Goal: Information Seeking & Learning: Learn about a topic

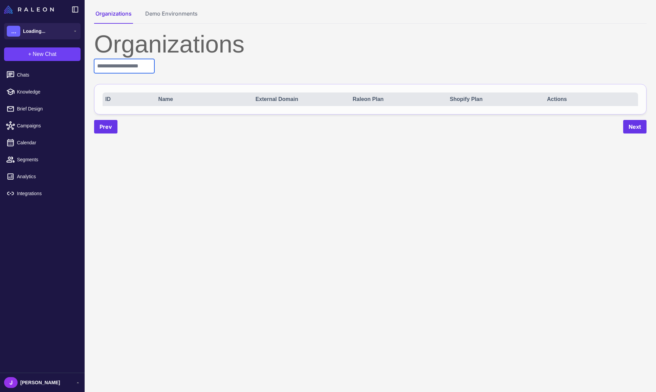
click at [124, 61] on input "text" at bounding box center [124, 66] width 60 height 14
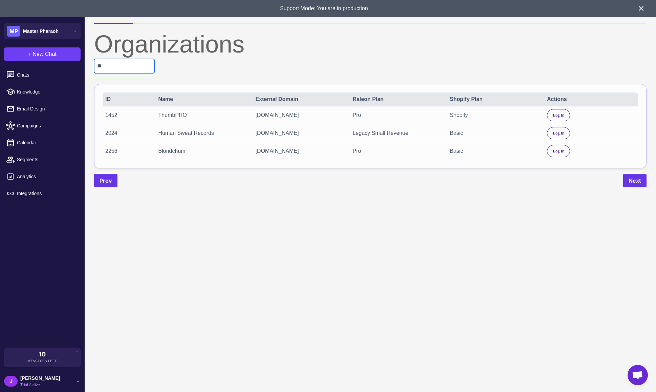
type input "*"
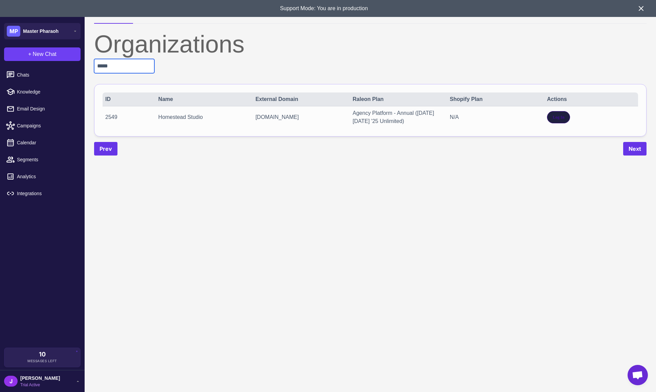
type input "*****"
click at [551, 121] on div "Log In" at bounding box center [558, 117] width 23 height 12
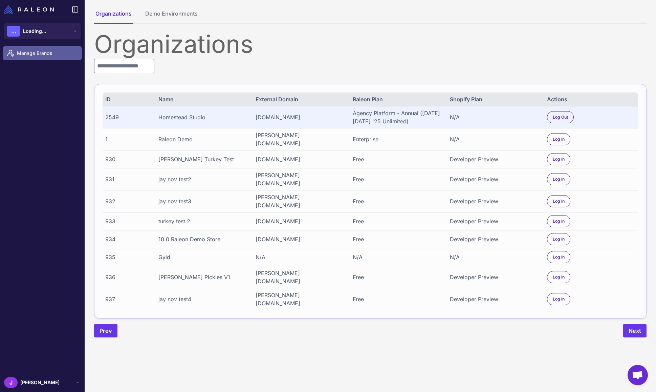
click at [27, 53] on span "Manage Brands" at bounding box center [47, 52] width 60 height 7
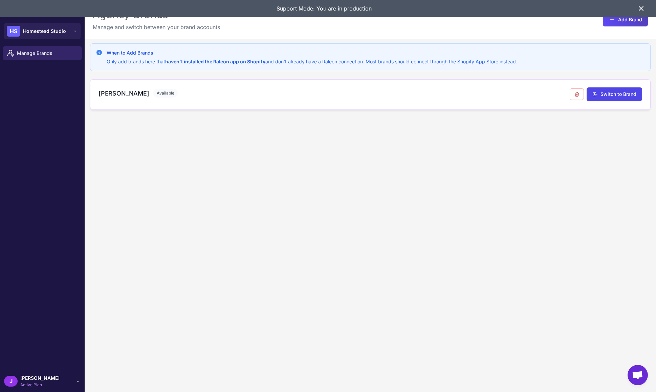
click at [112, 98] on div "Heidi Carey Available" at bounding box center [334, 95] width 471 height 12
click at [115, 92] on h3 "[PERSON_NAME]" at bounding box center [124, 93] width 51 height 9
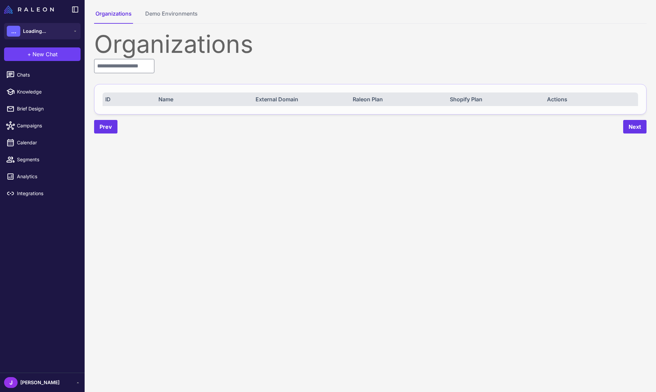
click at [106, 75] on div "Organizations ID Name External Domain Raleon Plan Shopify Plan Actions Prev Next" at bounding box center [370, 83] width 553 height 102
click at [116, 69] on input "text" at bounding box center [124, 66] width 60 height 14
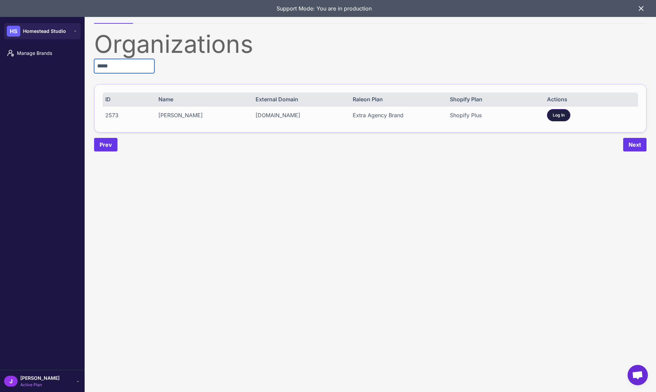
type input "*****"
click at [554, 114] on span "Log In" at bounding box center [559, 115] width 12 height 6
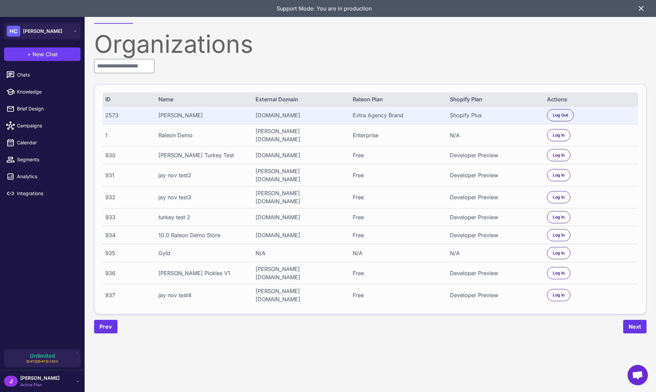
click at [642, 9] on icon at bounding box center [641, 8] width 8 height 8
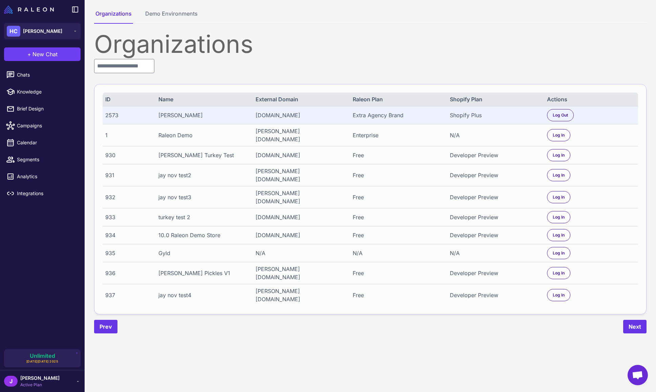
click at [43, 384] on div "J Jay Active Plan" at bounding box center [42, 381] width 77 height 14
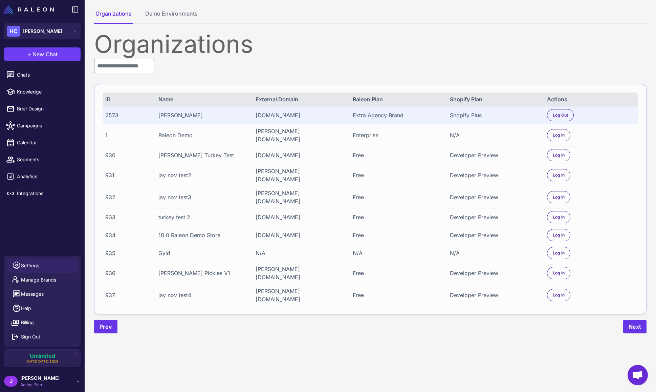
click at [34, 266] on span "Settings" at bounding box center [30, 265] width 18 height 7
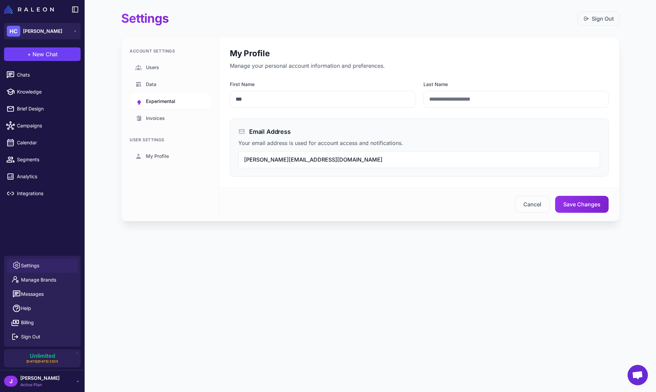
click at [162, 97] on link "Experimental" at bounding box center [170, 101] width 81 height 16
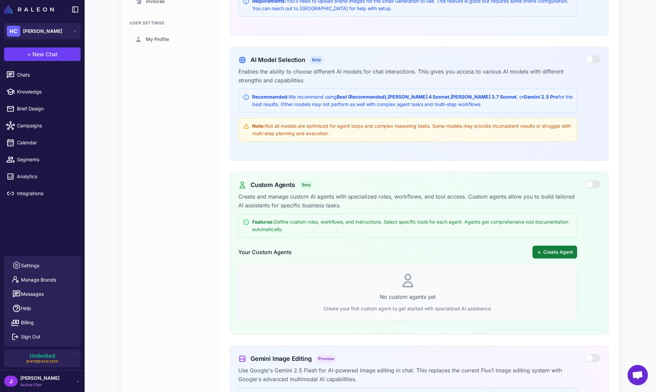
scroll to position [116, 0]
click at [554, 252] on button "Create Agent" at bounding box center [555, 252] width 45 height 13
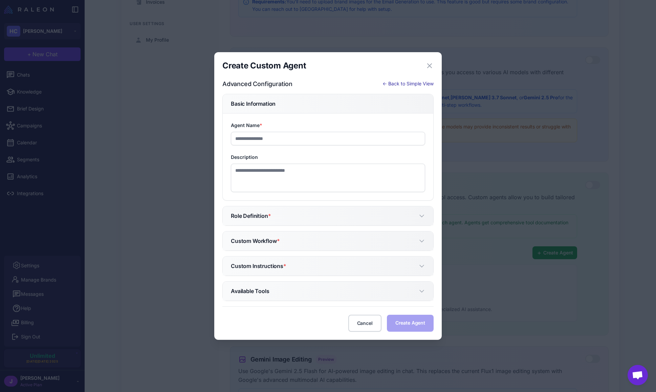
click at [425, 83] on button "← Back to Simple View" at bounding box center [408, 83] width 51 height 7
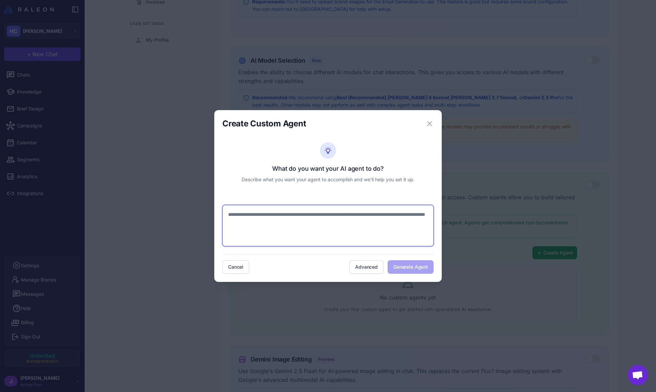
click at [260, 221] on textarea at bounding box center [328, 225] width 211 height 41
paste textarea "**********"
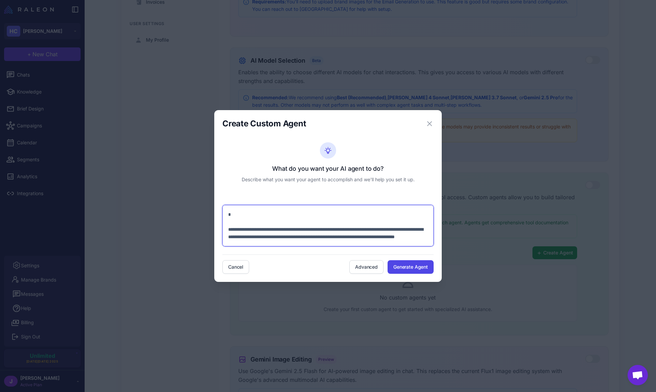
scroll to position [700, 0]
drag, startPoint x: 320, startPoint y: 244, endPoint x: 228, endPoint y: 212, distance: 97.3
click at [228, 212] on textarea at bounding box center [328, 225] width 211 height 41
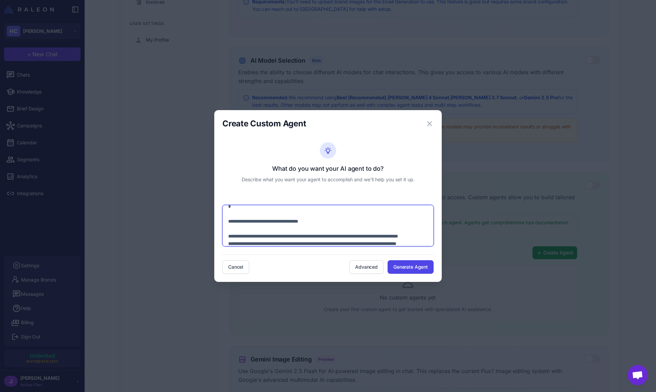
scroll to position [0, 0]
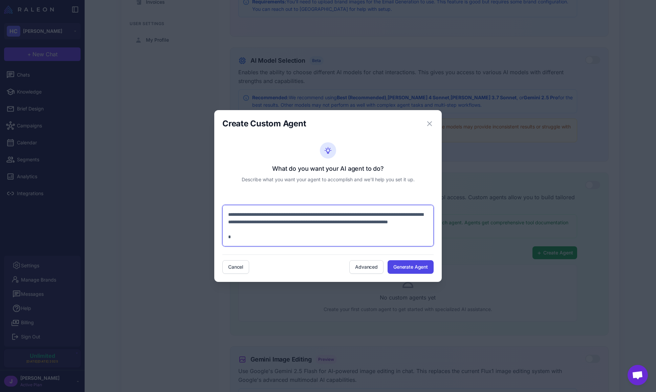
drag, startPoint x: 248, startPoint y: 230, endPoint x: 227, endPoint y: 201, distance: 36.1
click at [227, 201] on div "What do you want your AI agent to do? Describe what you want your agent to acco…" at bounding box center [328, 205] width 211 height 137
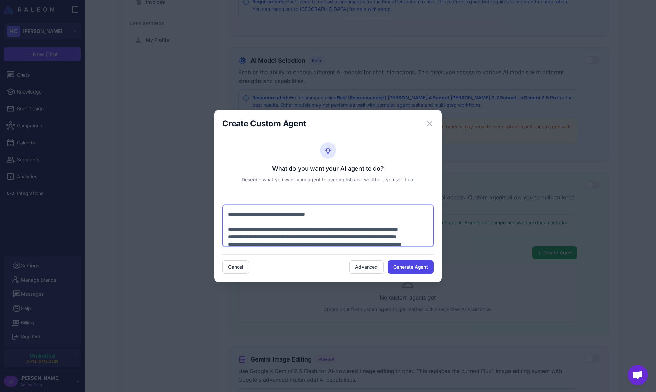
click at [297, 216] on textarea at bounding box center [328, 225] width 211 height 41
click at [338, 216] on textarea at bounding box center [328, 225] width 211 height 41
type textarea "**********"
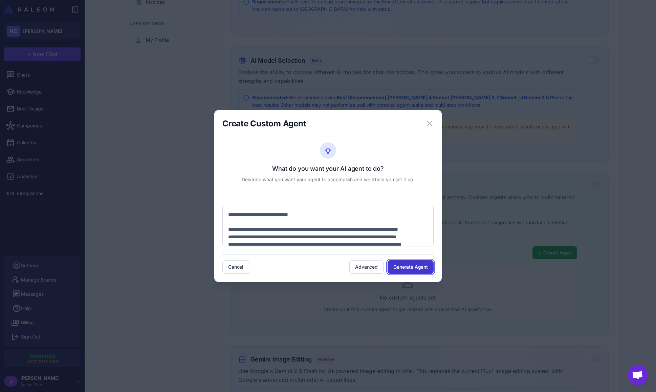
click at [413, 265] on button "Generate Agent" at bounding box center [411, 267] width 46 height 14
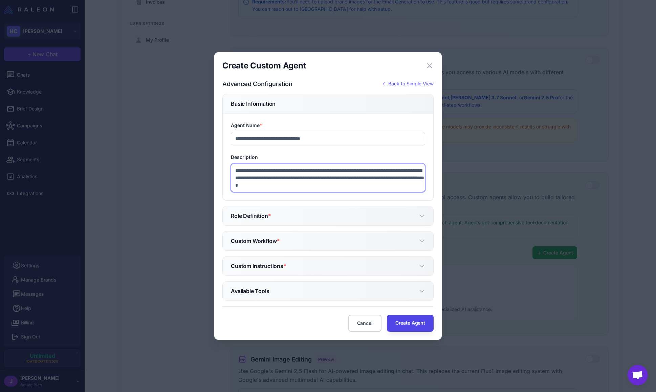
drag, startPoint x: 274, startPoint y: 169, endPoint x: 406, endPoint y: 194, distance: 134.0
click at [406, 193] on div "**********" at bounding box center [328, 156] width 211 height 87
click at [294, 217] on button "Role Definition *" at bounding box center [328, 215] width 211 height 19
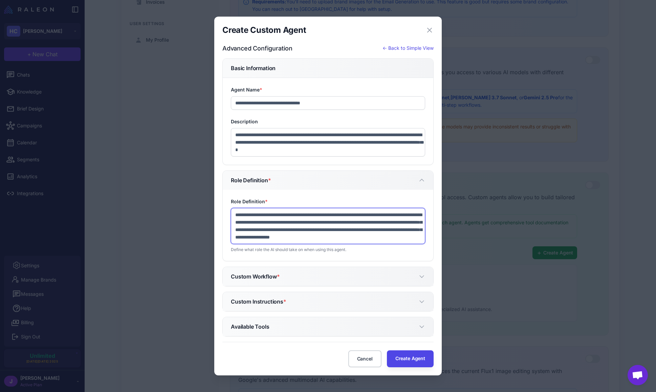
scroll to position [7, 0]
drag, startPoint x: 246, startPoint y: 215, endPoint x: 416, endPoint y: 237, distance: 171.8
click at [416, 237] on textarea "**********" at bounding box center [328, 226] width 194 height 36
click at [392, 237] on textarea "**********" at bounding box center [328, 226] width 194 height 36
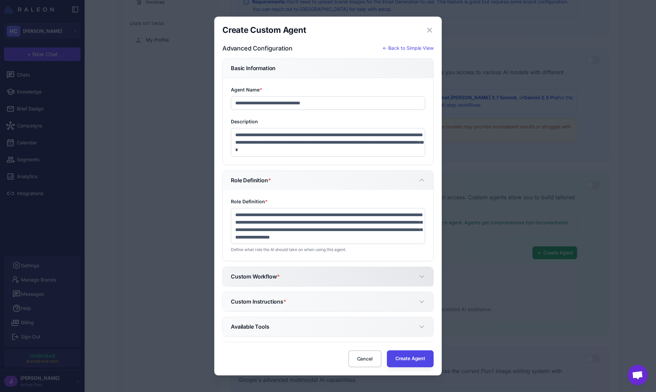
click at [306, 274] on button "Custom Workflow *" at bounding box center [328, 276] width 211 height 19
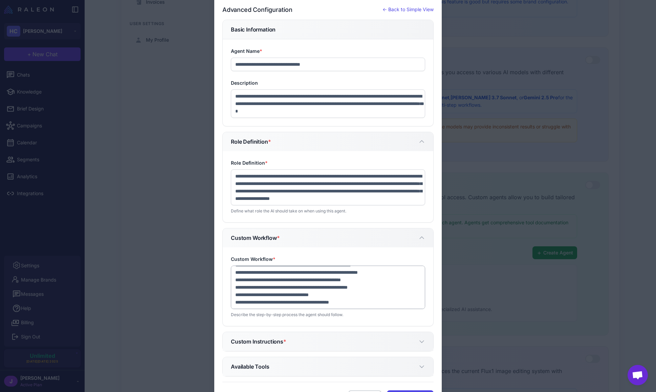
scroll to position [67, 0]
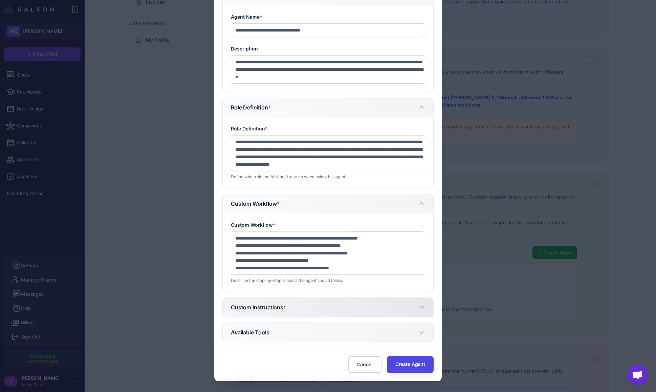
click at [278, 305] on h5 "Custom Instructions *" at bounding box center [259, 307] width 56 height 8
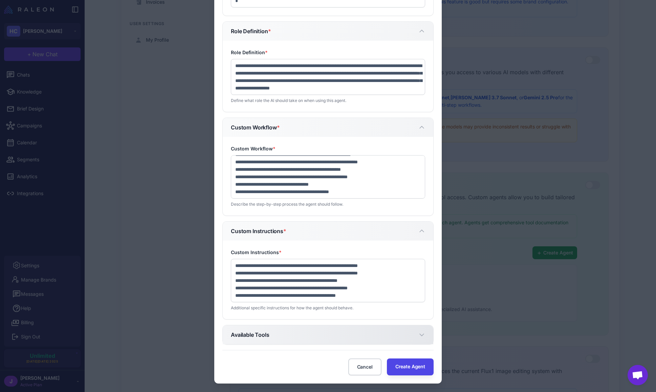
scroll to position [146, 0]
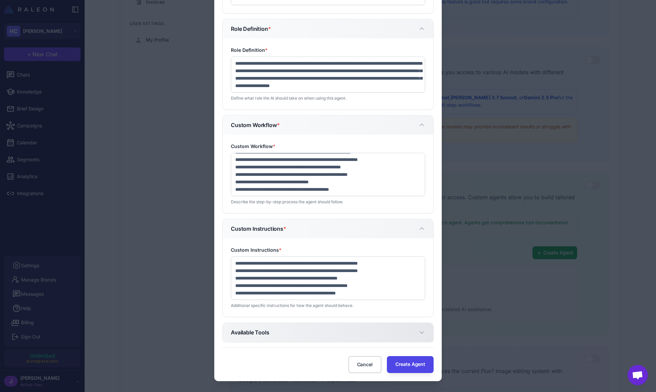
click at [263, 331] on h5 "Available Tools" at bounding box center [250, 332] width 39 height 8
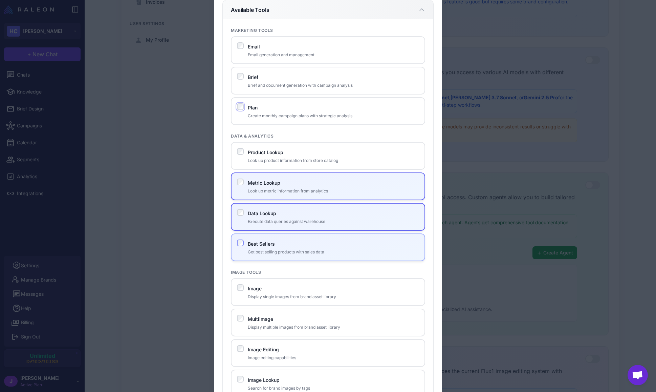
scroll to position [479, 0]
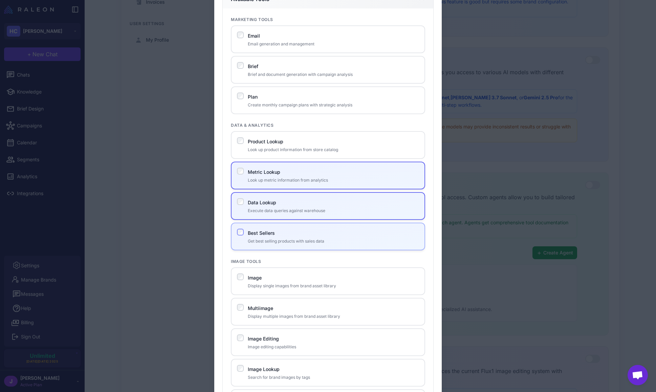
click at [285, 243] on p "Get best selling products with sales data" at bounding box center [333, 241] width 171 height 6
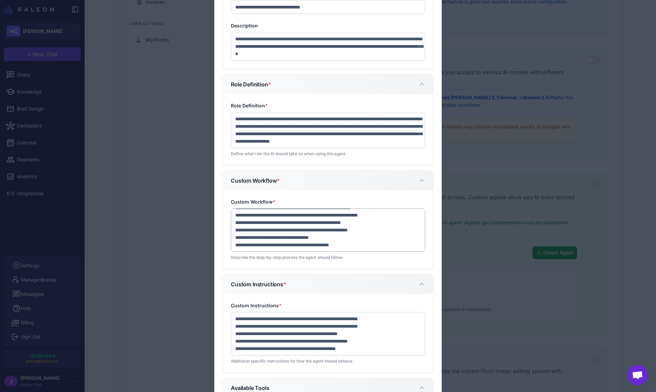
scroll to position [0, 0]
click at [301, 238] on textarea "**********" at bounding box center [328, 229] width 194 height 43
drag, startPoint x: 307, startPoint y: 214, endPoint x: 298, endPoint y: 221, distance: 11.5
click at [308, 214] on textarea "**********" at bounding box center [328, 229] width 194 height 43
click at [234, 229] on textarea "**********" at bounding box center [328, 229] width 194 height 43
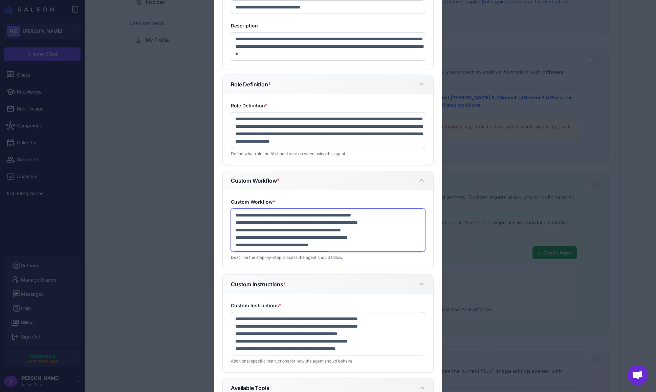
paste textarea "**********"
click at [247, 247] on textarea "**********" at bounding box center [328, 229] width 194 height 43
type textarea "**********"
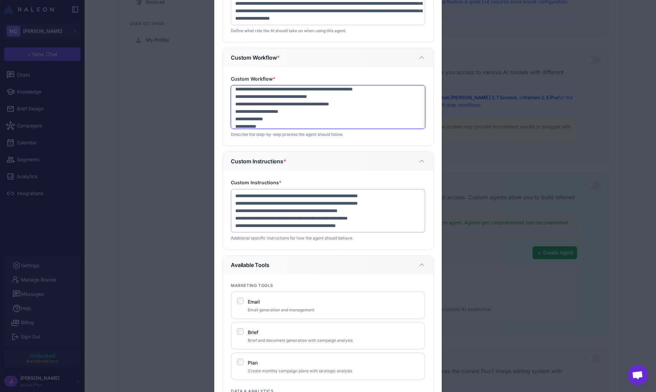
scroll to position [218, 0]
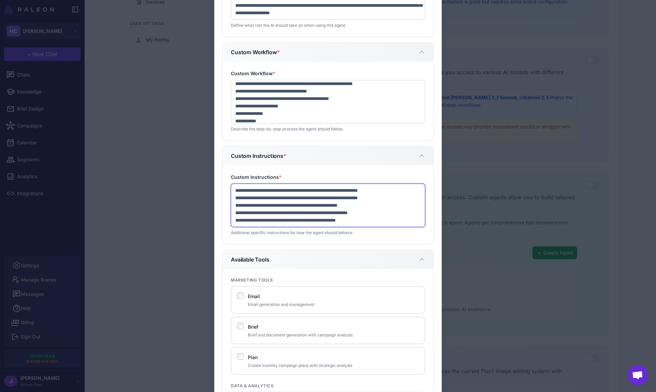
click at [235, 189] on textarea "**********" at bounding box center [328, 205] width 194 height 43
click at [242, 189] on textarea "**********" at bounding box center [328, 205] width 194 height 43
click at [237, 195] on textarea "**********" at bounding box center [328, 205] width 194 height 43
paste textarea "**********"
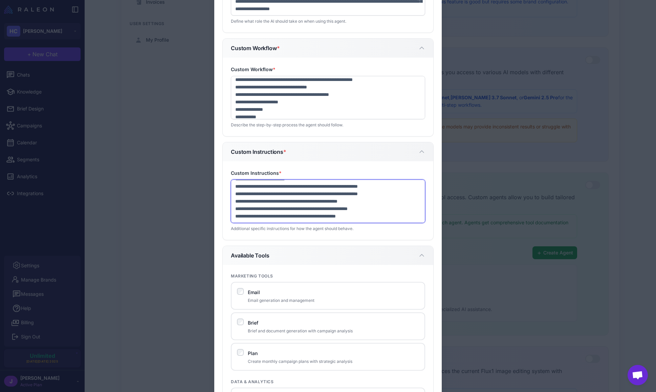
scroll to position [191, 0]
click at [333, 192] on textarea "Custom Instructions *" at bounding box center [328, 201] width 194 height 43
click at [327, 196] on textarea "Custom Instructions *" at bounding box center [328, 201] width 194 height 43
click at [325, 196] on textarea "Custom Instructions *" at bounding box center [328, 201] width 194 height 43
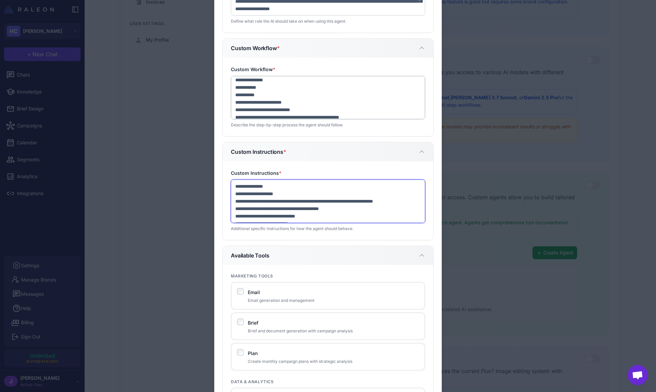
scroll to position [0, 0]
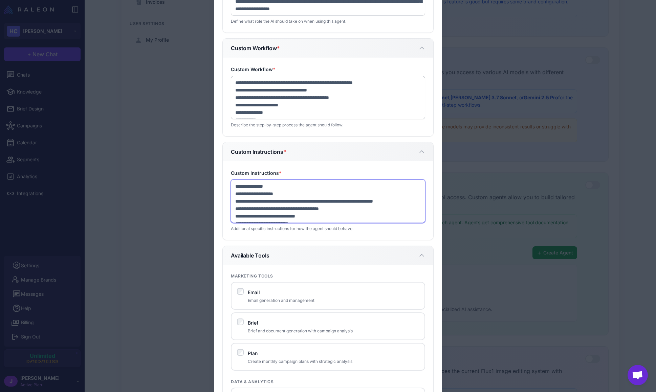
type textarea "**********"
click at [234, 82] on textarea "**********" at bounding box center [328, 97] width 194 height 43
type textarea "**********"
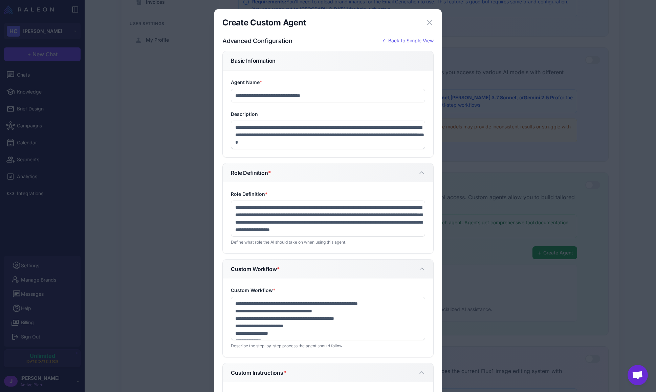
scroll to position [5, 0]
click at [297, 233] on textarea "**********" at bounding box center [328, 219] width 194 height 36
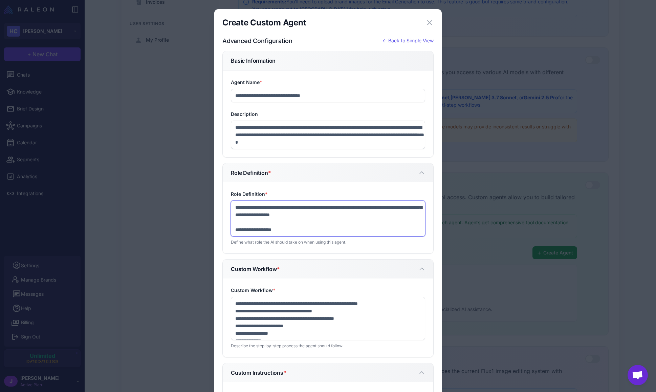
paste textarea "**********"
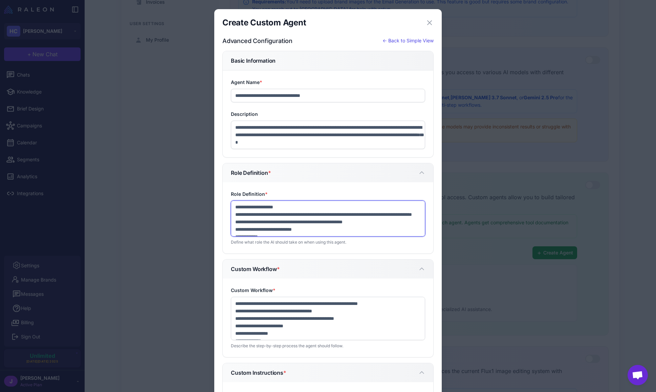
scroll to position [50, 0]
drag, startPoint x: 287, startPoint y: 210, endPoint x: 222, endPoint y: 211, distance: 65.0
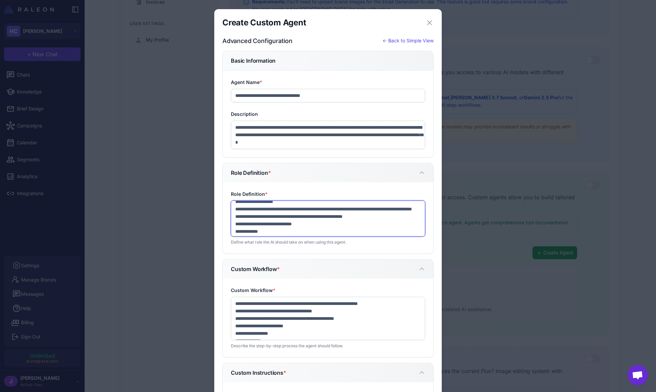
scroll to position [43, 0]
type textarea "**********"
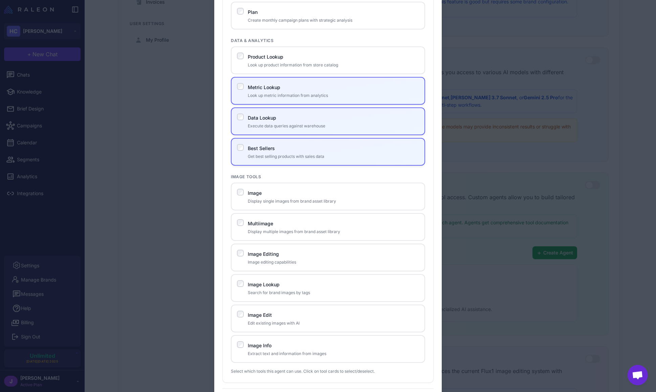
scroll to position [604, 0]
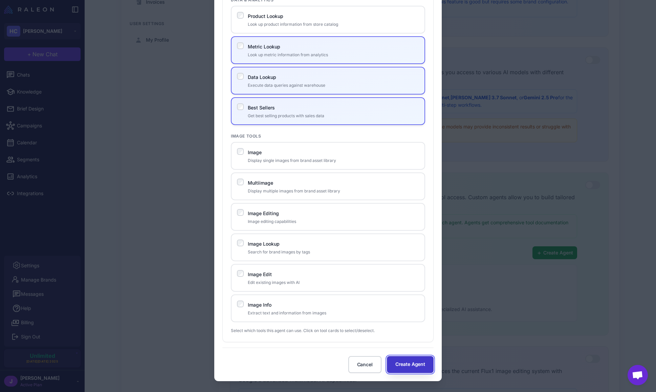
click at [412, 364] on button "Create Agent" at bounding box center [410, 364] width 47 height 17
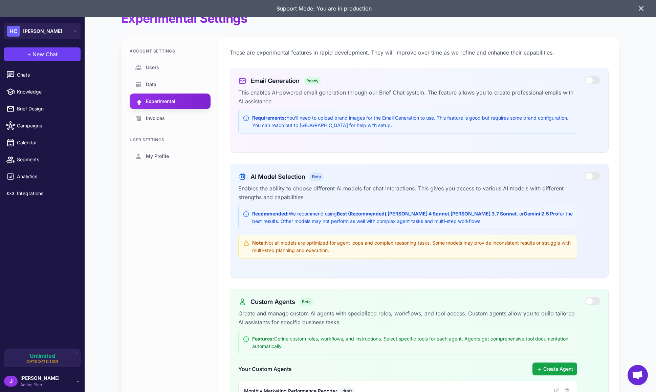
click at [642, 8] on icon at bounding box center [641, 8] width 4 height 4
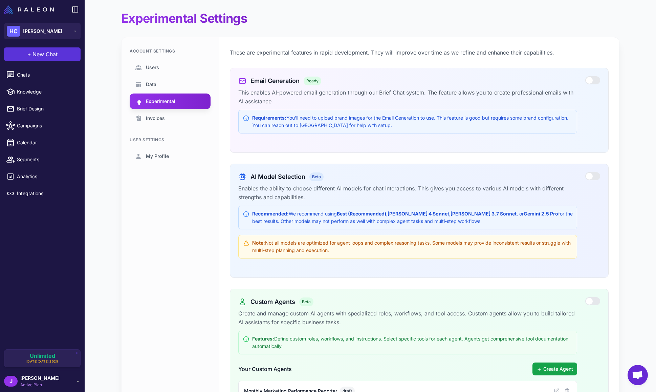
click at [42, 48] on button "+ New Chat" at bounding box center [42, 54] width 77 height 14
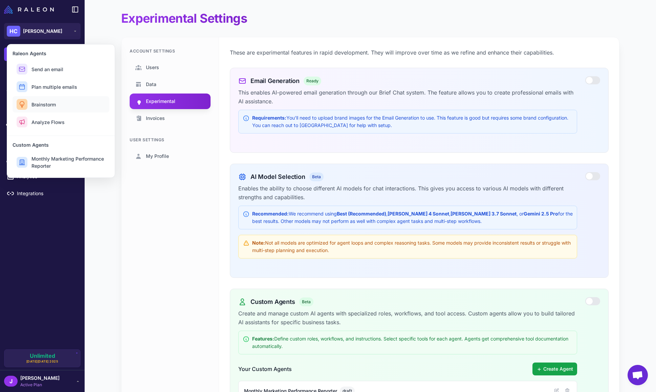
click at [39, 103] on span "Brainstorm" at bounding box center [44, 104] width 24 height 7
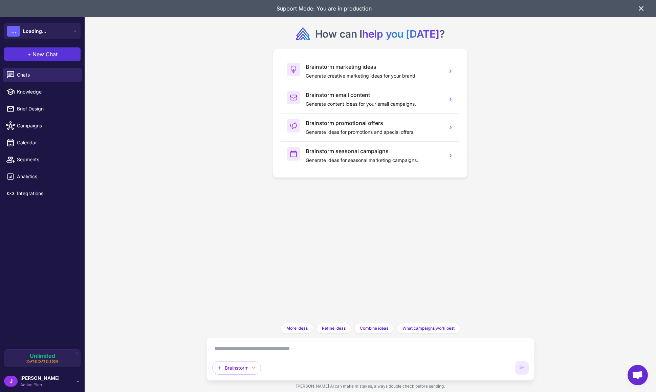
click at [47, 55] on span "New Chat" at bounding box center [45, 54] width 25 height 8
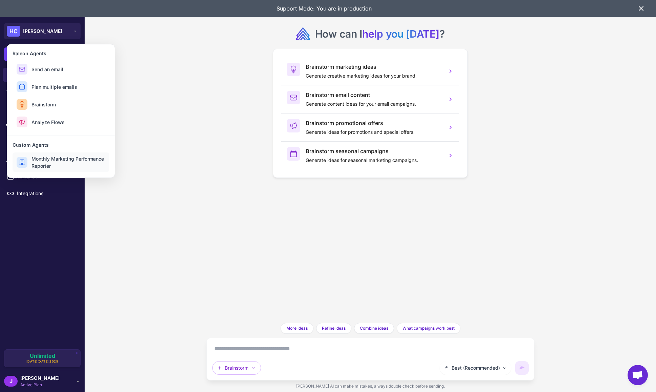
click at [44, 163] on span "Monthly Marketing Performance Reporter" at bounding box center [69, 162] width 74 height 14
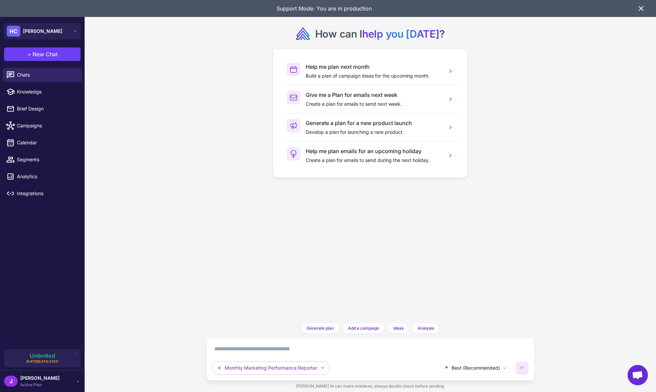
click at [645, 6] on icon at bounding box center [641, 8] width 8 height 8
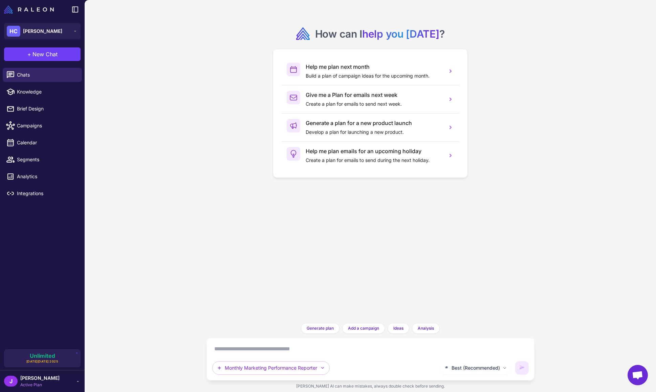
click at [238, 347] on textarea at bounding box center [370, 348] width 317 height 11
type textarea "**********"
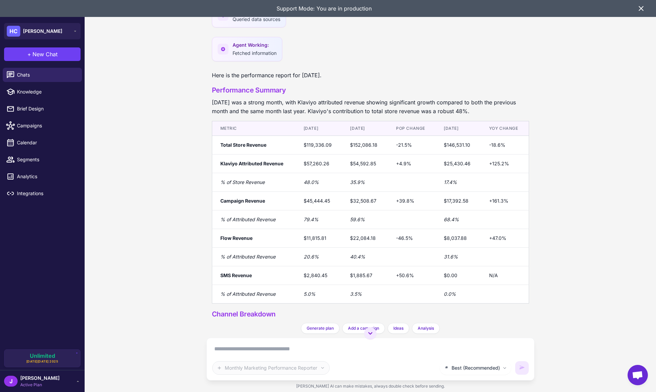
scroll to position [218, 0]
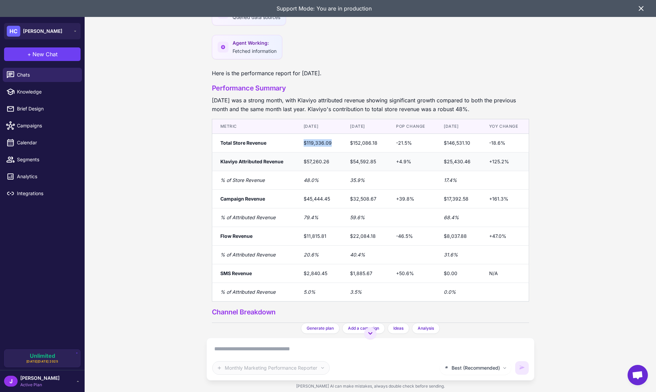
drag, startPoint x: 302, startPoint y: 144, endPoint x: 322, endPoint y: 154, distance: 22.6
click at [332, 143] on td "$119,336.09" at bounding box center [319, 143] width 47 height 19
drag, startPoint x: 301, startPoint y: 162, endPoint x: 331, endPoint y: 160, distance: 30.2
click at [331, 160] on td "$57,260.26" at bounding box center [319, 161] width 47 height 19
click at [313, 143] on td "$119,336.09" at bounding box center [319, 143] width 47 height 19
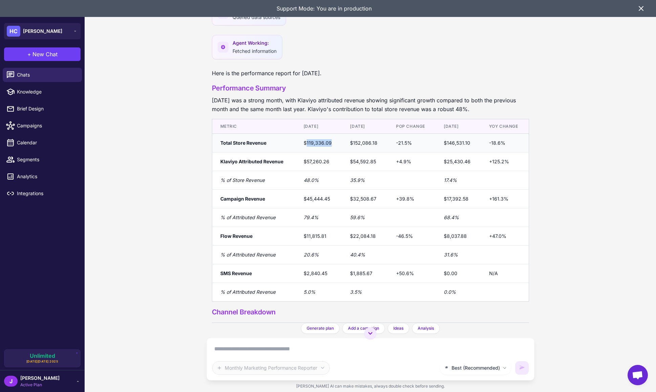
click at [313, 143] on td "$119,336.09" at bounding box center [319, 143] width 47 height 19
click at [41, 54] on span "New Chat" at bounding box center [45, 54] width 25 height 8
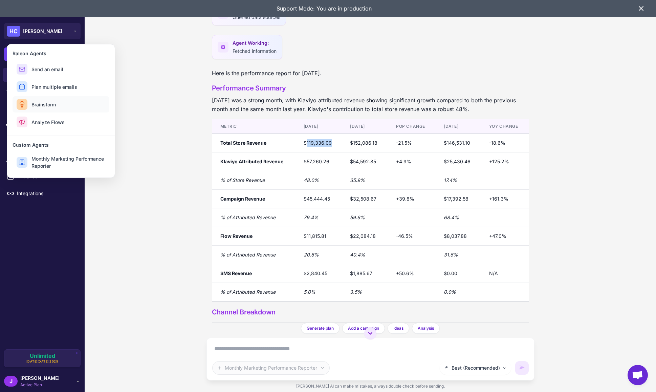
click at [39, 106] on span "Brainstorm" at bounding box center [44, 104] width 24 height 7
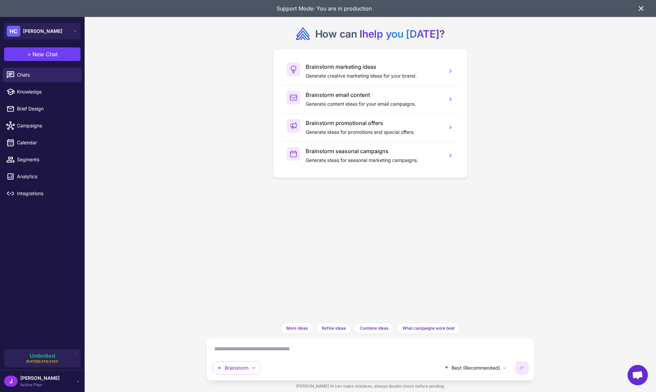
drag, startPoint x: 252, startPoint y: 349, endPoint x: 231, endPoint y: 387, distance: 43.7
click at [235, 383] on div "How can I help you today ? Brainstorm marketing ideas Generate creative marketi…" at bounding box center [371, 196] width 572 height 392
type textarea "**********"
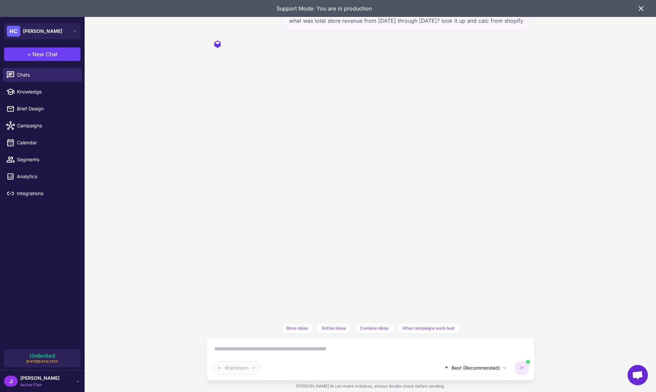
click at [642, 7] on icon at bounding box center [641, 8] width 8 height 8
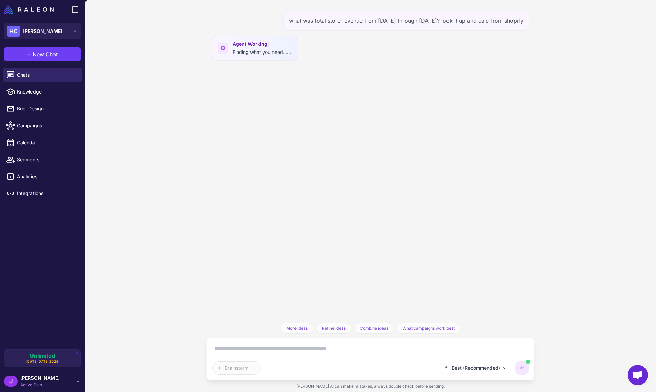
click at [186, 297] on div "what was total store revenue from 8/2/2025 through 9/2/2025? look it up and cal…" at bounding box center [371, 196] width 572 height 392
click at [266, 75] on div "Error reading stream: network error" at bounding box center [263, 77] width 102 height 14
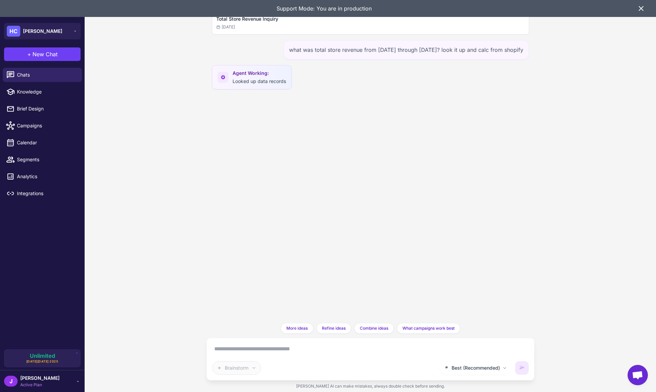
click at [638, 7] on icon at bounding box center [641, 8] width 8 height 8
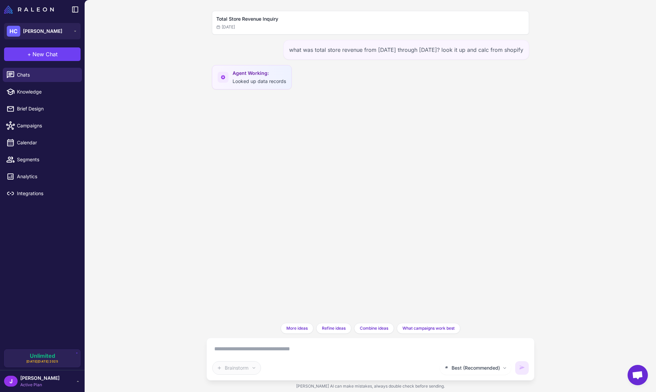
click at [269, 85] on div "Agent Working: Looked up data records" at bounding box center [252, 77] width 80 height 24
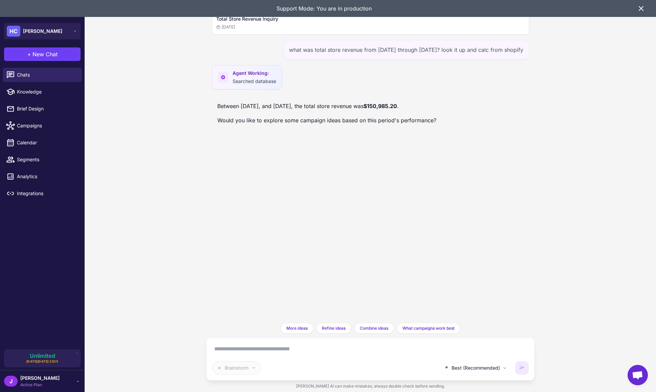
click at [397, 105] on strong "$150,985.20" at bounding box center [381, 106] width 34 height 7
click at [245, 338] on div "Best (Recommended) Brainstorm" at bounding box center [371, 359] width 328 height 43
click at [247, 350] on textarea at bounding box center [370, 348] width 317 height 11
type textarea "**********"
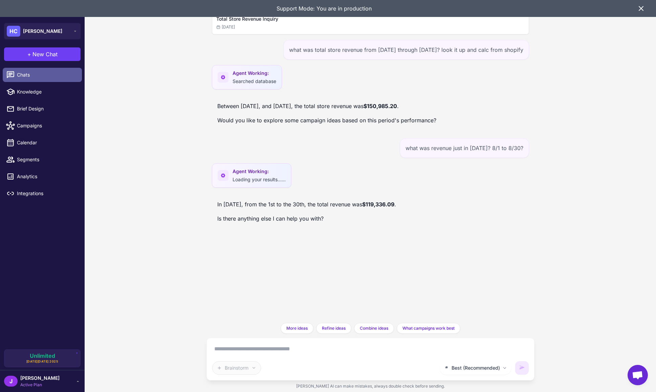
click at [31, 76] on span "Chats" at bounding box center [47, 74] width 60 height 7
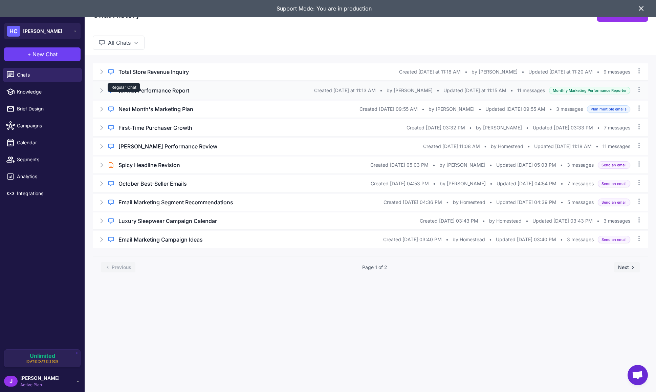
click at [136, 87] on div "Regular Chat" at bounding box center [124, 87] width 33 height 9
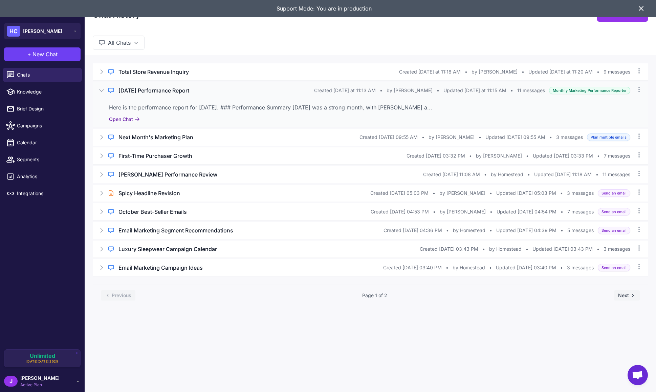
click at [130, 118] on button "Open Chat" at bounding box center [124, 119] width 31 height 7
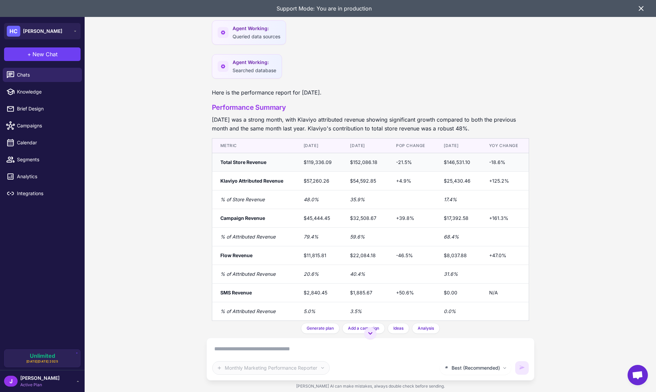
scroll to position [200, 0]
click at [311, 161] on td "$119,336.09" at bounding box center [319, 162] width 47 height 19
click at [351, 161] on td "$152,086.18" at bounding box center [365, 162] width 46 height 19
click at [360, 165] on td "$152,086.18" at bounding box center [365, 162] width 46 height 19
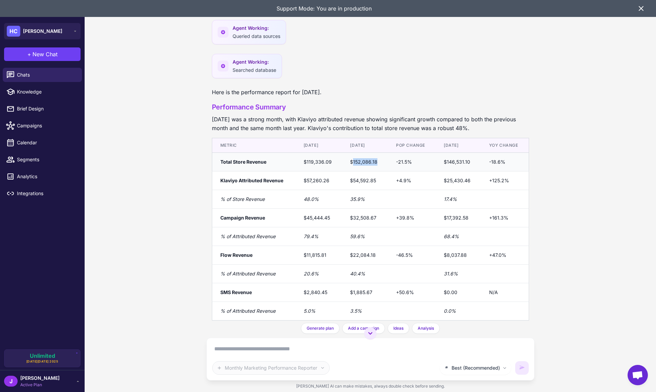
click at [360, 165] on td "$152,086.18" at bounding box center [365, 162] width 46 height 19
click at [365, 162] on td "$152,086.18" at bounding box center [365, 162] width 46 height 19
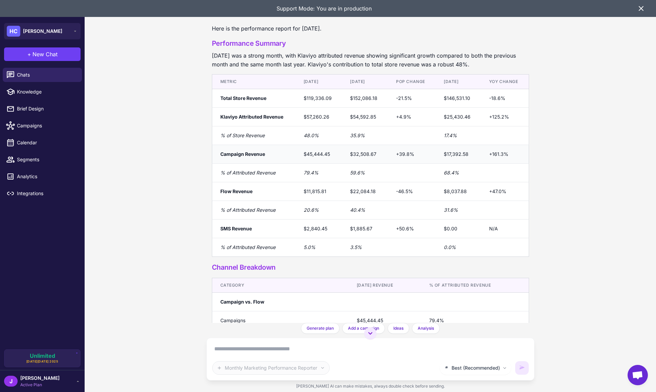
scroll to position [277, 0]
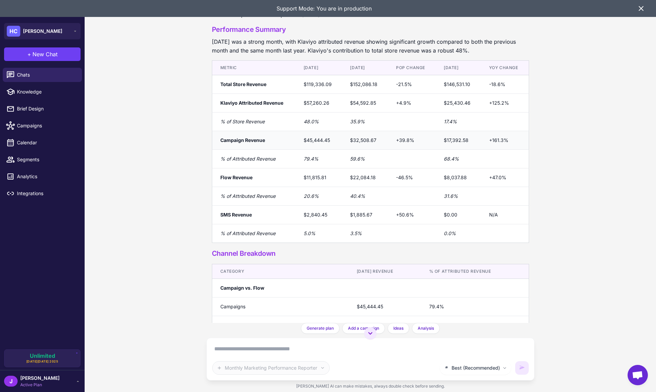
click at [311, 139] on td "$45,444.45" at bounding box center [319, 140] width 47 height 19
click at [310, 177] on td "$11,815.81" at bounding box center [319, 177] width 47 height 19
click at [315, 178] on td "$11,815.81" at bounding box center [319, 177] width 47 height 19
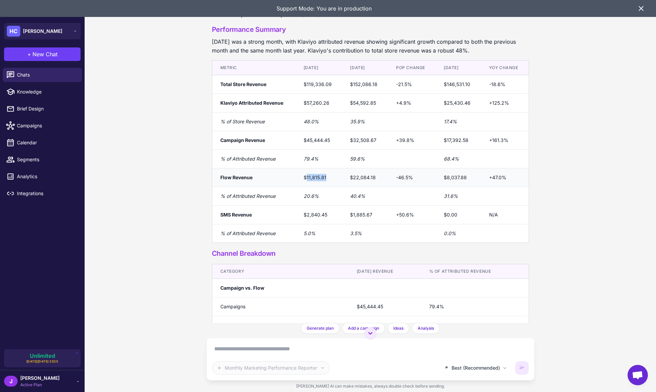
click at [315, 178] on td "$11,815.81" at bounding box center [319, 177] width 47 height 19
click at [365, 176] on td "$22,084.18" at bounding box center [365, 177] width 46 height 19
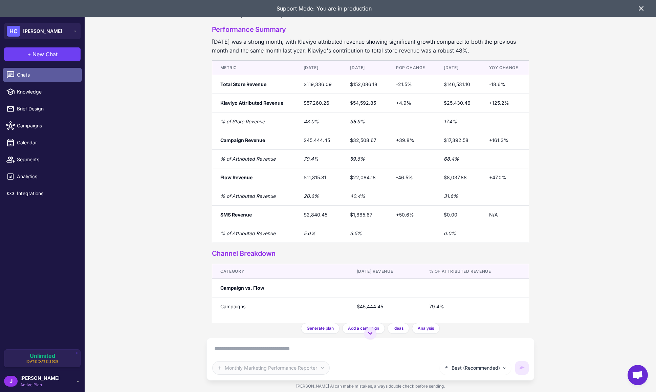
click at [38, 73] on span "Chats" at bounding box center [47, 74] width 60 height 7
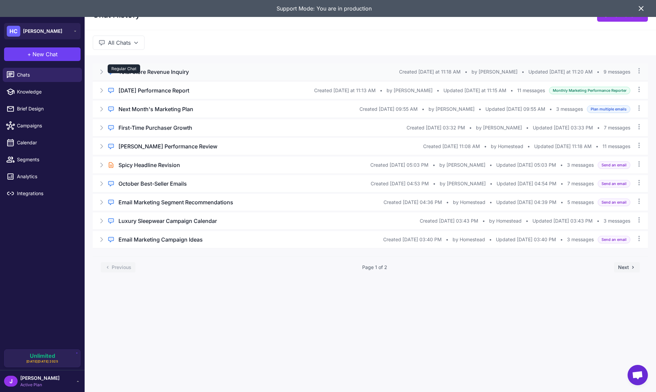
click at [137, 72] on div "Regular Chat" at bounding box center [124, 68] width 33 height 9
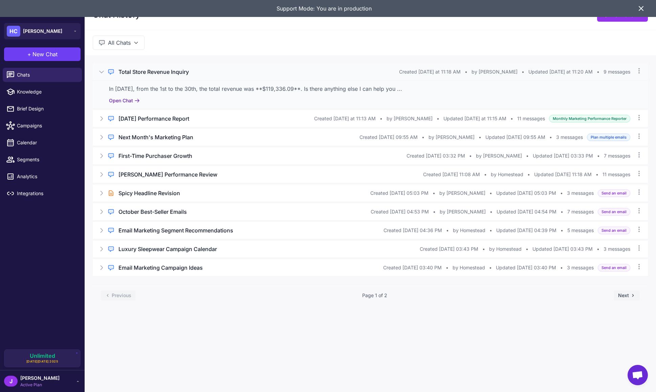
click at [128, 99] on button "Open Chat" at bounding box center [124, 100] width 31 height 7
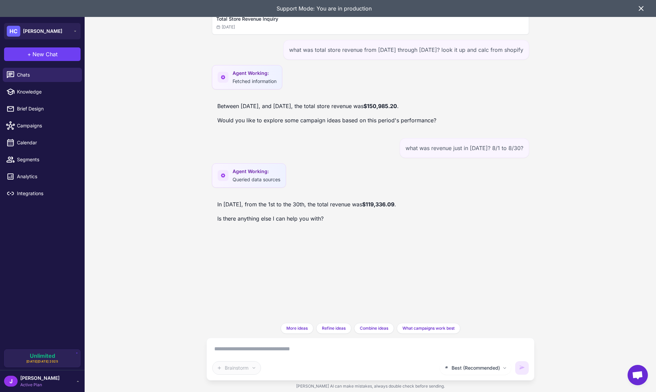
click at [235, 354] on div "Best (Recommended) Brainstorm" at bounding box center [370, 358] width 317 height 31
click at [233, 344] on textarea at bounding box center [370, 348] width 317 height 11
drag, startPoint x: 332, startPoint y: 347, endPoint x: 334, endPoint y: 353, distance: 6.7
click at [332, 347] on textarea "**********" at bounding box center [370, 348] width 317 height 11
type textarea "**********"
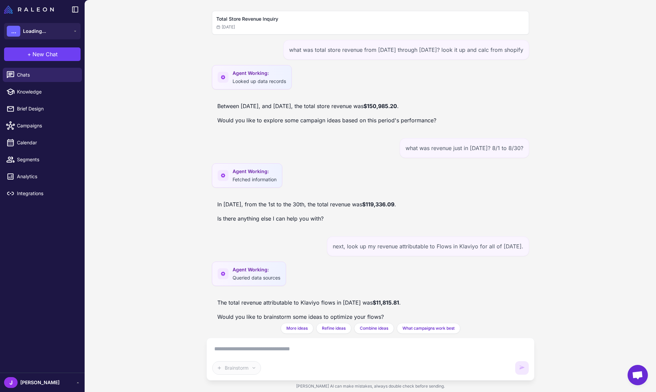
scroll to position [12, 0]
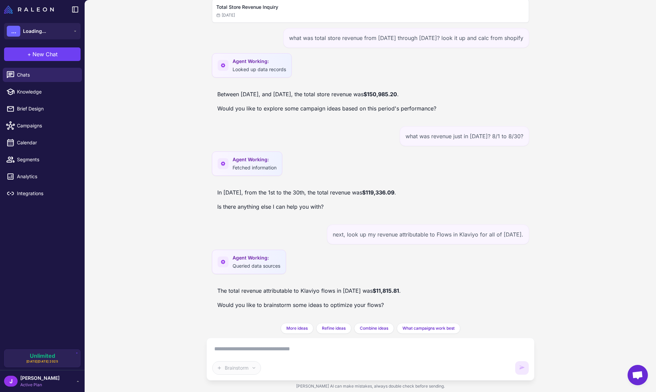
click at [252, 353] on textarea at bounding box center [370, 348] width 317 height 11
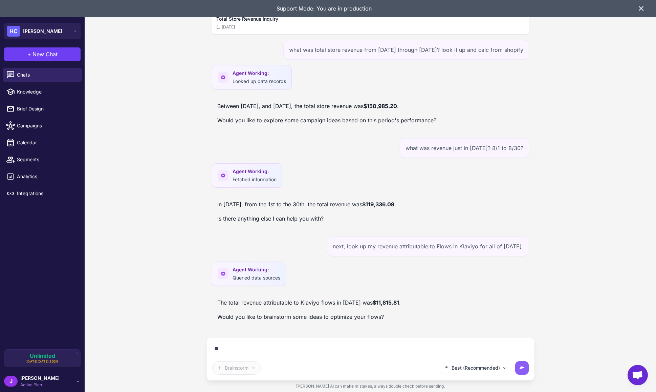
scroll to position [0, 0]
type textarea "**********"
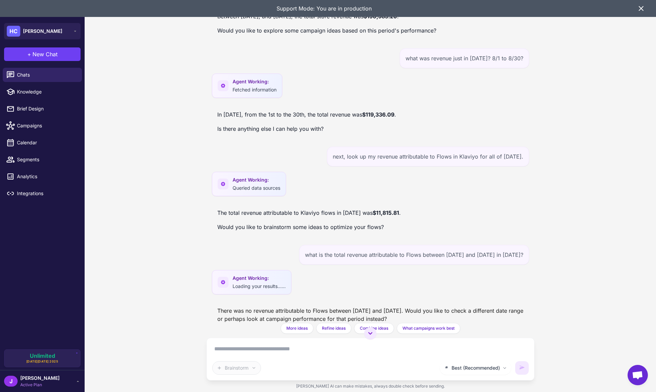
scroll to position [98, 0]
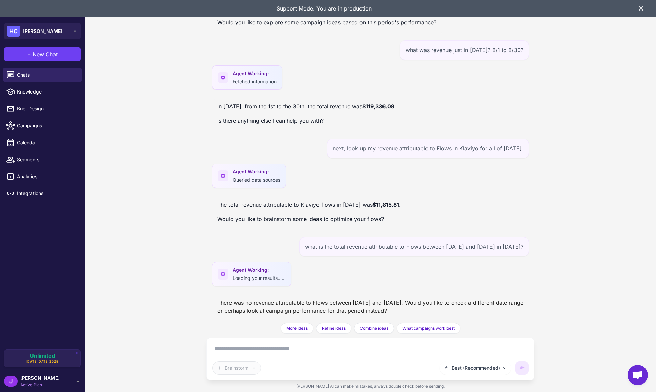
drag, startPoint x: 241, startPoint y: 351, endPoint x: 245, endPoint y: 350, distance: 4.1
click at [242, 351] on textarea at bounding box center [370, 348] width 317 height 11
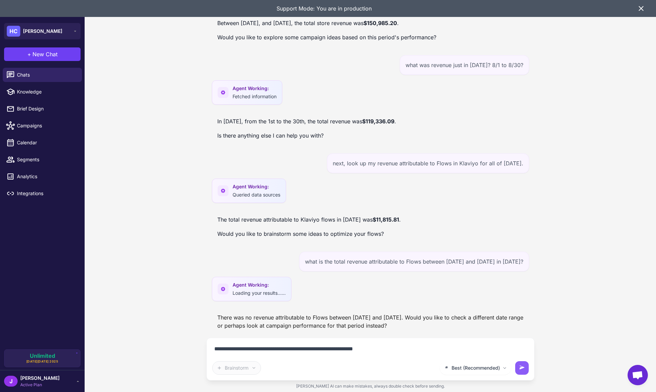
paste textarea "**********"
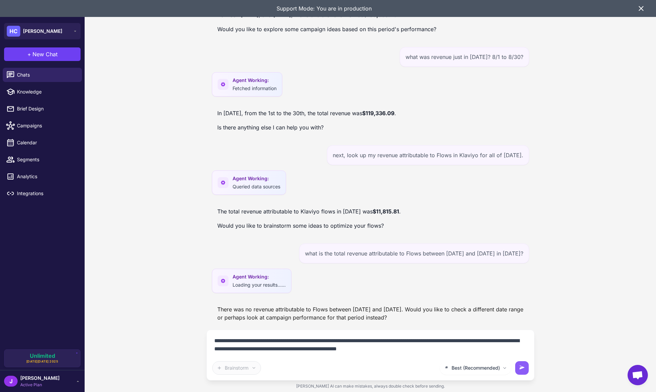
type textarea "**********"
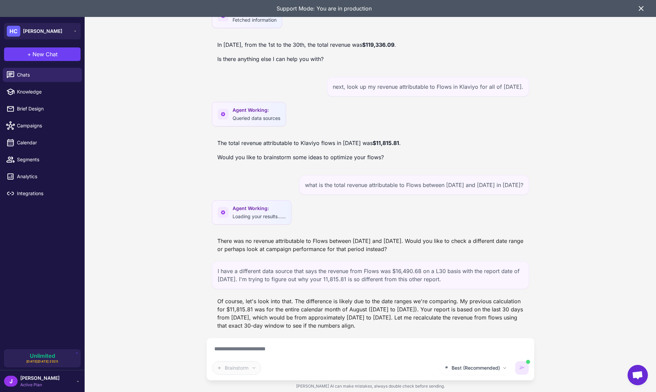
scroll to position [193, 0]
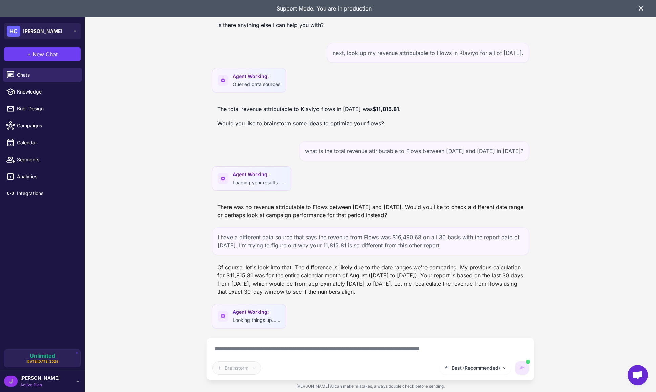
type textarea "**********"
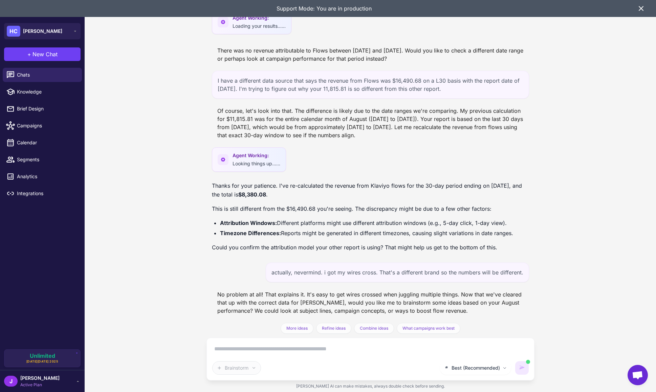
scroll to position [350, 0]
click at [41, 68] on link "Chats" at bounding box center [42, 75] width 79 height 14
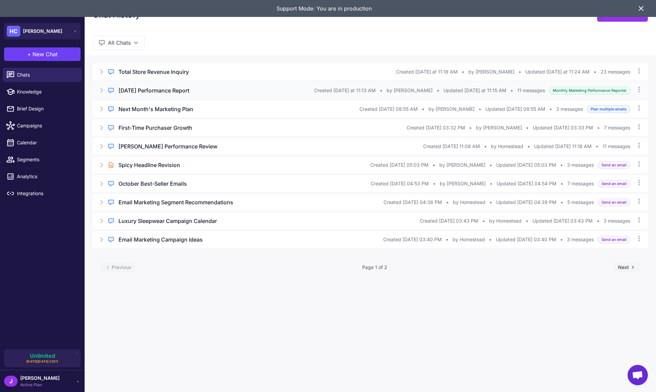
click at [368, 91] on span "Created [DATE] at 11:13 AM" at bounding box center [345, 90] width 62 height 7
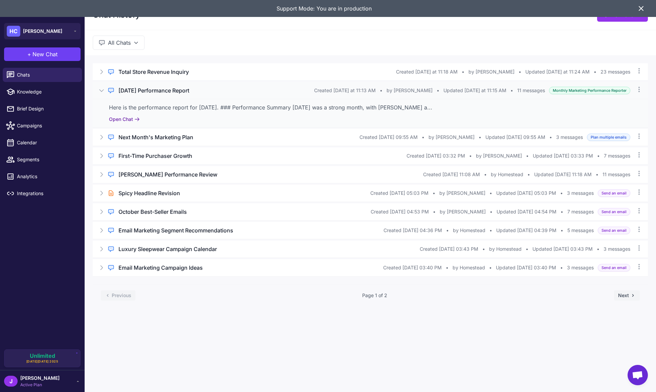
click at [129, 120] on button "Open Chat" at bounding box center [124, 119] width 31 height 7
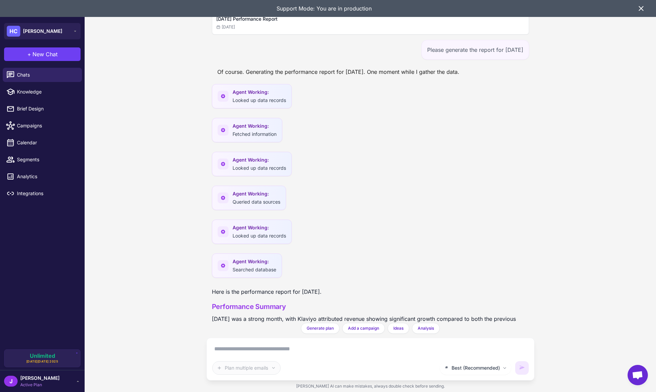
scroll to position [610, 0]
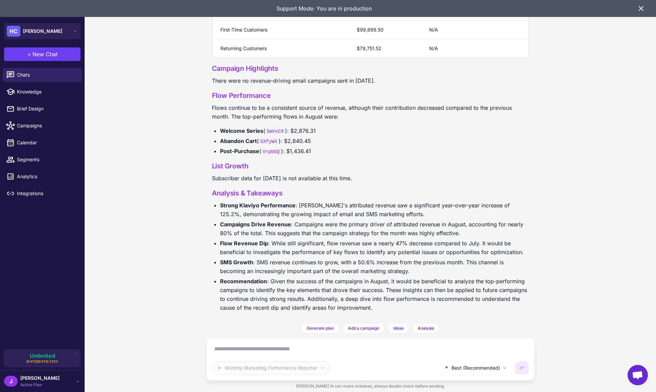
click at [640, 8] on icon at bounding box center [641, 8] width 8 height 8
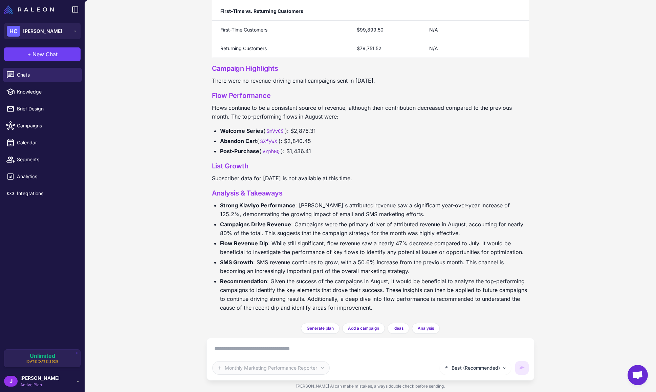
click at [274, 131] on code "SmVvC9" at bounding box center [276, 131] width 20 height 7
click at [306, 133] on li "Welcome Series ( SmVvC9 ): $2,876.31" at bounding box center [374, 130] width 309 height 9
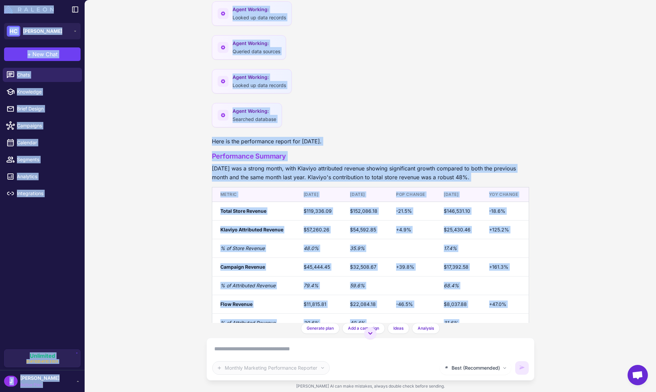
scroll to position [0, 0]
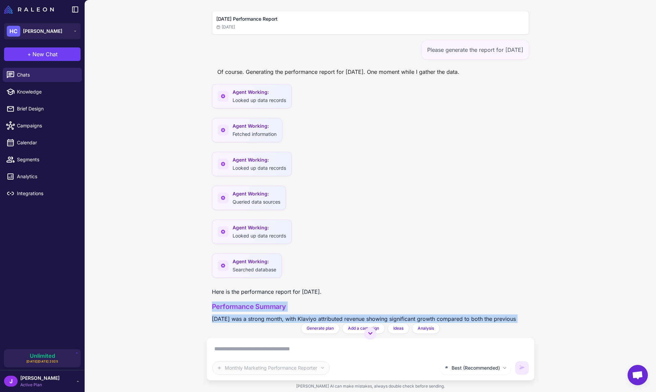
drag, startPoint x: 375, startPoint y: 307, endPoint x: 211, endPoint y: 306, distance: 164.6
click at [211, 306] on div "[DATE] Performance Report [DATE] Please generate the report for [DATE] Of cours…" at bounding box center [371, 161] width 328 height 323
copy div "Performance Summary [DATE] was a strong month, with [PERSON_NAME] attributed re…"
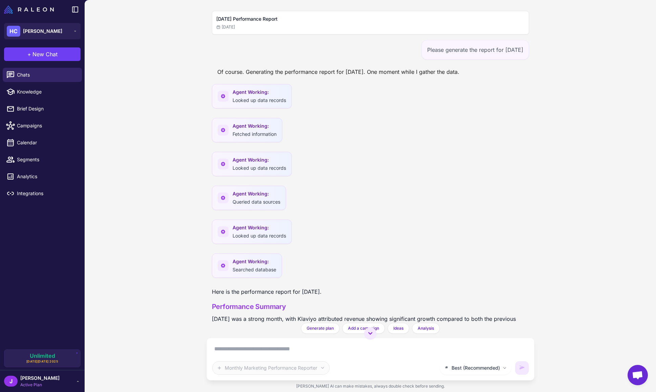
click at [349, 191] on div "Agent Working: Queried data sources" at bounding box center [370, 200] width 317 height 28
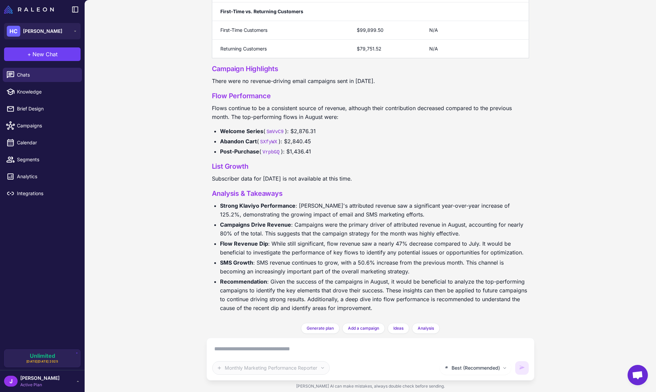
scroll to position [610, 0]
click at [427, 290] on li "Recommendation : Given the success of the campaigns in August, it would be bene…" at bounding box center [374, 294] width 309 height 35
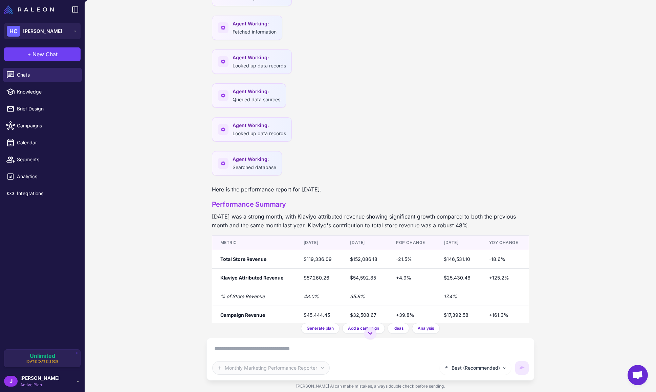
scroll to position [102, 0]
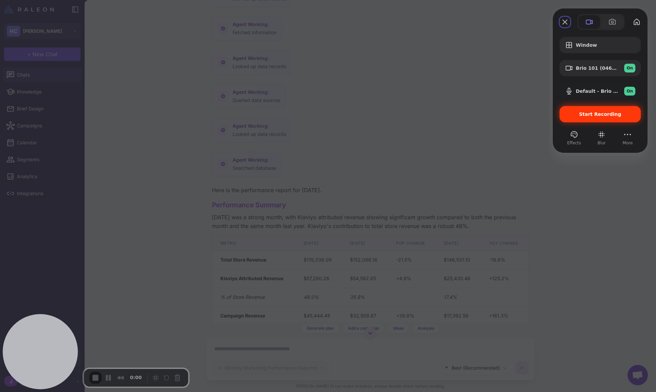
click at [595, 113] on span "Start Recording" at bounding box center [601, 113] width 42 height 5
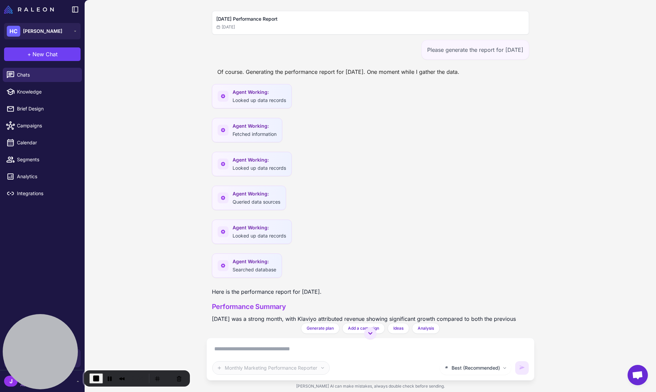
scroll to position [0, 0]
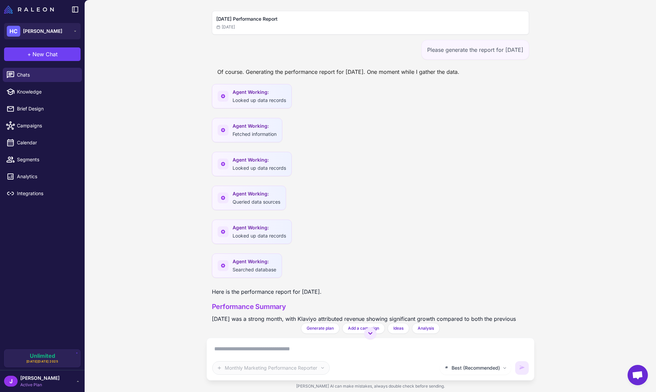
click at [128, 305] on div "August 2025 Performance Report Today Please generate the report for August 2025…" at bounding box center [371, 196] width 572 height 392
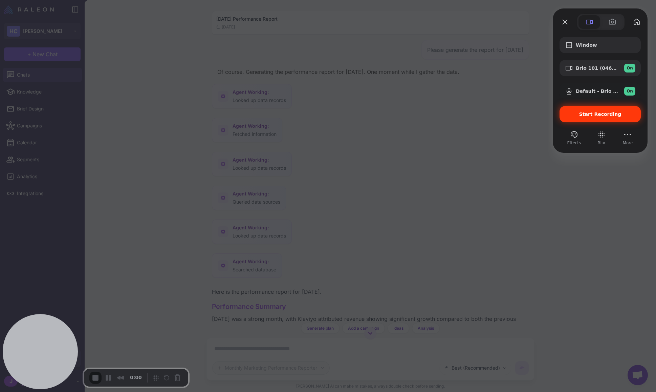
click at [601, 114] on span "Start Recording" at bounding box center [601, 113] width 42 height 5
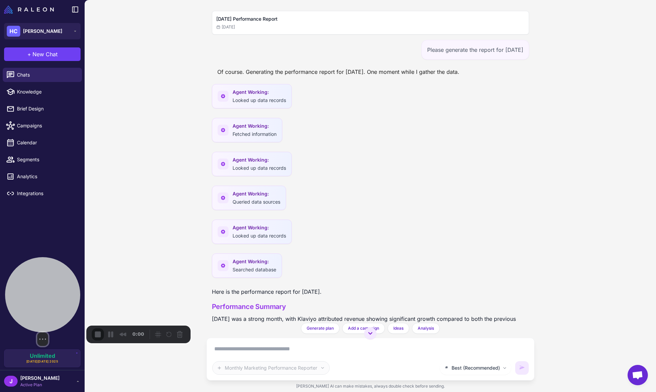
drag, startPoint x: 40, startPoint y: 343, endPoint x: 42, endPoint y: 300, distance: 43.0
click at [42, 300] on div at bounding box center [42, 294] width 75 height 75
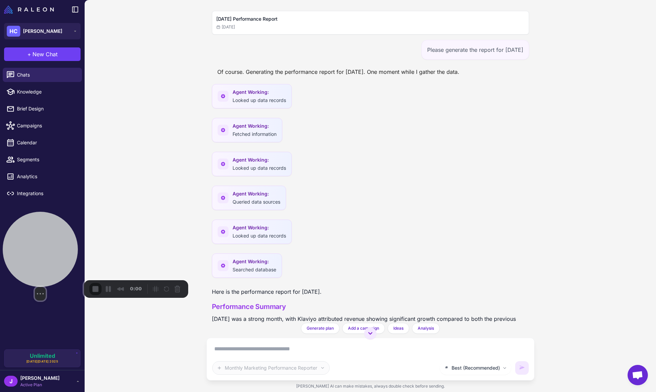
drag, startPoint x: 46, startPoint y: 282, endPoint x: 41, endPoint y: 239, distance: 43.7
click at [41, 239] on div at bounding box center [40, 249] width 75 height 75
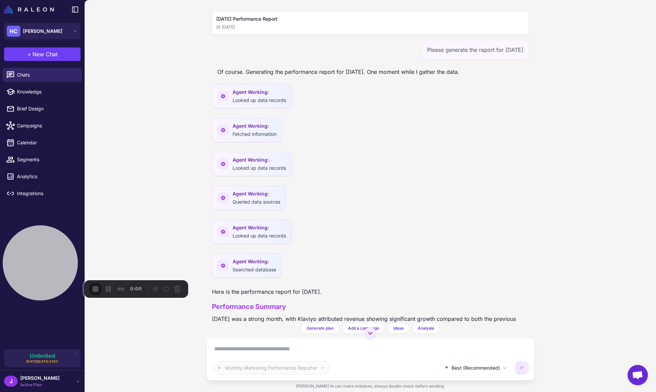
click at [100, 215] on div "August 2025 Performance Report Today Please generate the report for August 2025…" at bounding box center [371, 196] width 572 height 392
click at [119, 196] on div "August 2025 Performance Report Today Please generate the report for August 2025…" at bounding box center [371, 196] width 572 height 392
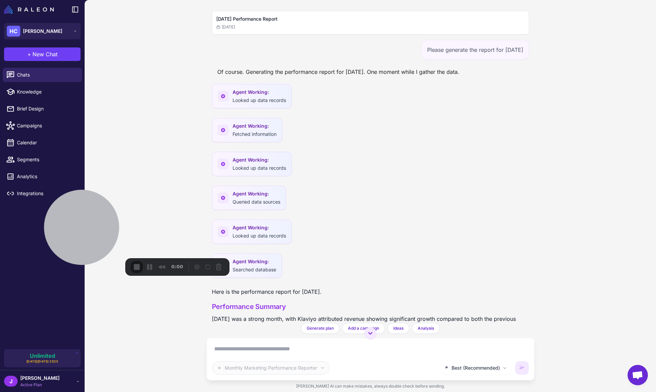
drag, startPoint x: 53, startPoint y: 275, endPoint x: 165, endPoint y: 227, distance: 122.1
click at [91, 254] on div at bounding box center [81, 227] width 75 height 75
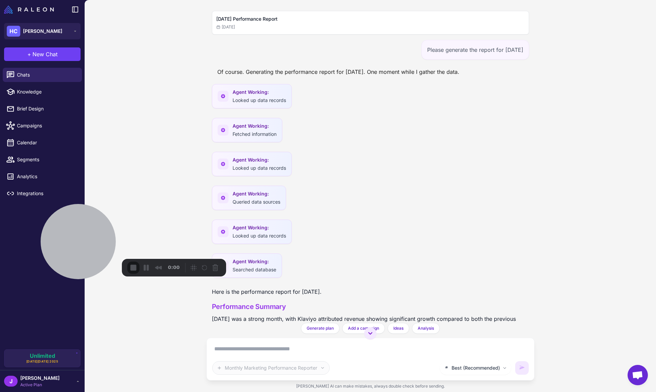
click at [173, 214] on div "August 2025 Performance Report Today Please generate the report for August 2025…" at bounding box center [371, 196] width 572 height 392
click at [87, 236] on div at bounding box center [78, 227] width 75 height 75
click at [214, 267] on div "Recorder controls - play pause" at bounding box center [204, 267] width 33 height 11
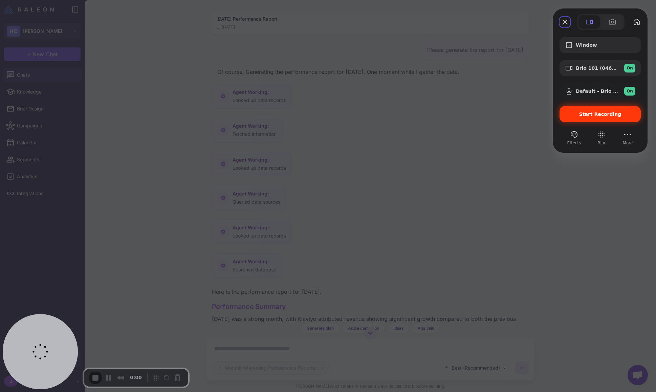
click at [597, 110] on div "Start Recording" at bounding box center [600, 114] width 81 height 16
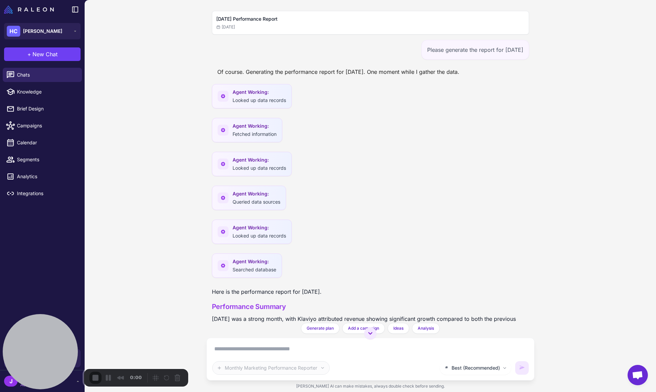
click at [321, 392] on div "3" at bounding box center [328, 395] width 656 height 6
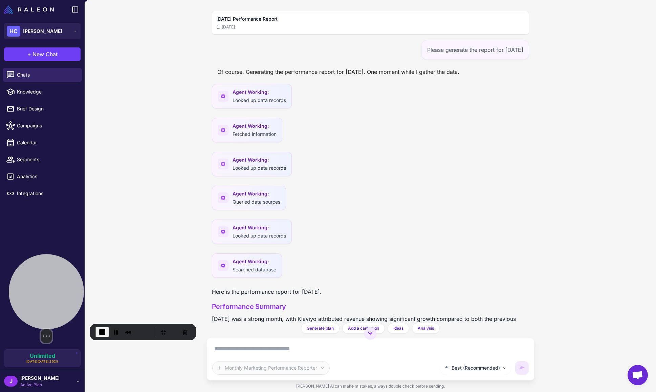
drag, startPoint x: 47, startPoint y: 341, endPoint x: 52, endPoint y: 290, distance: 50.7
click at [52, 290] on div at bounding box center [46, 291] width 75 height 75
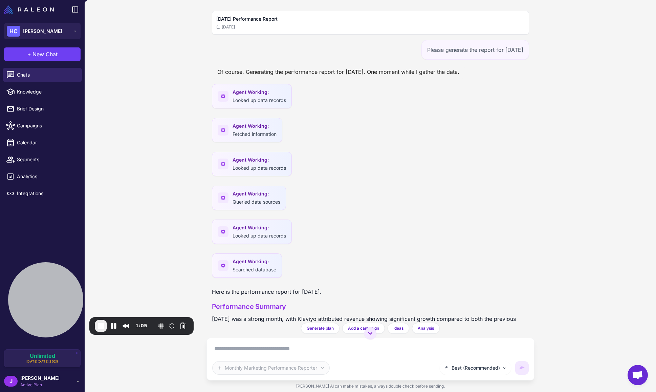
click at [416, 205] on div "Agent Working: Queried data sources" at bounding box center [370, 200] width 317 height 28
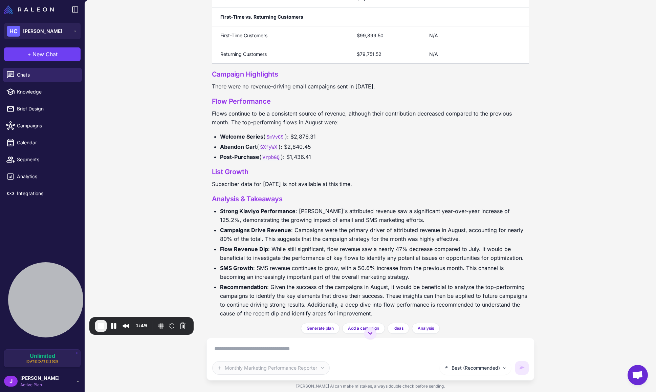
scroll to position [610, 0]
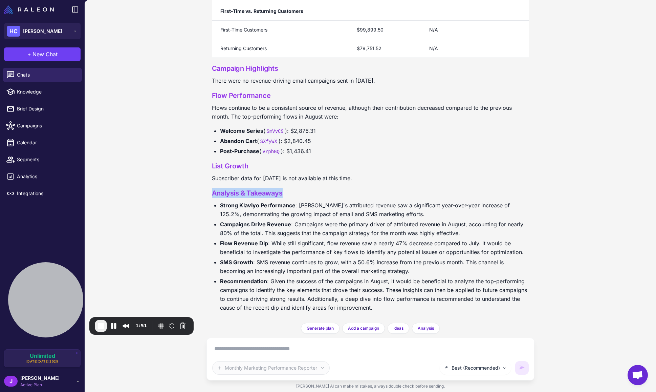
drag, startPoint x: 210, startPoint y: 192, endPoint x: 327, endPoint y: 196, distance: 116.2
click at [327, 196] on div "August 2025 Performance Report Today Please generate the report for August 2025…" at bounding box center [371, 161] width 328 height 323
click at [337, 235] on li "Campaigns Drive Revenue : Campaigns were the primary driver of attributed reven…" at bounding box center [374, 229] width 309 height 18
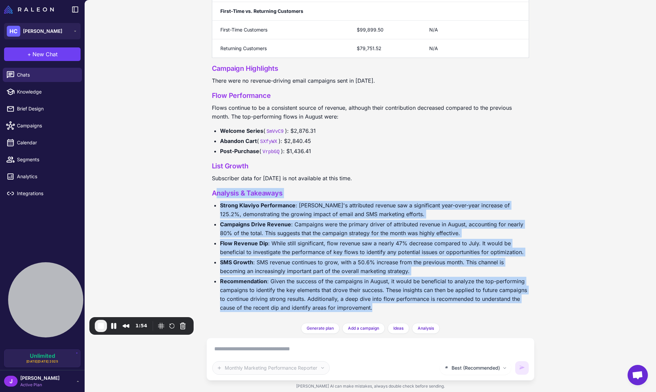
drag, startPoint x: 378, startPoint y: 307, endPoint x: 234, endPoint y: 203, distance: 177.8
click at [234, 203] on strong "Strong Klaviyo Performance" at bounding box center [258, 205] width 76 height 7
drag, startPoint x: 210, startPoint y: 192, endPoint x: 347, endPoint y: 289, distance: 167.7
click at [448, 306] on div "August 2025 Performance Report Today Please generate the report for August 2025…" at bounding box center [371, 161] width 328 height 323
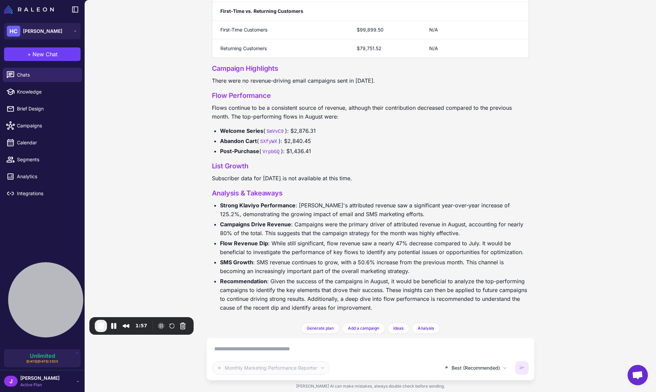
click at [329, 280] on li "Recommendation : Given the success of the campaigns in August, it would be bene…" at bounding box center [374, 294] width 309 height 35
click at [338, 252] on li "Flow Revenue Dip : While still significant, flow revenue saw a nearly 47% decre…" at bounding box center [374, 248] width 309 height 18
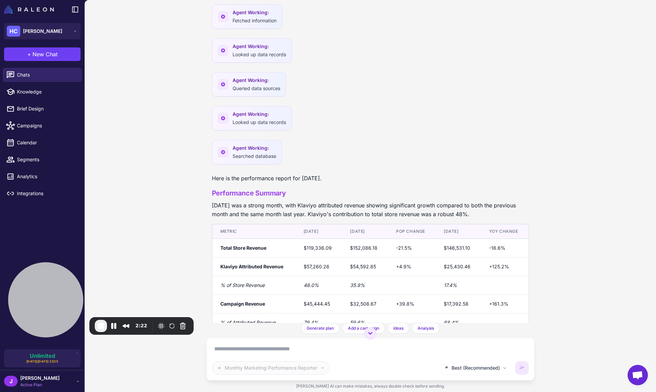
scroll to position [0, 0]
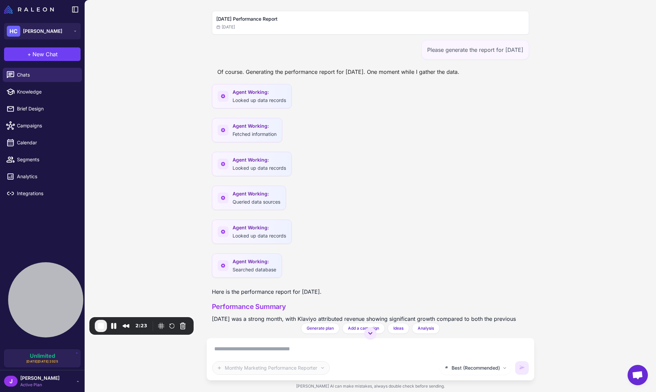
click at [497, 45] on div "Please generate the report for August 2025" at bounding box center [476, 50] width 108 height 20
click at [498, 48] on div "Please generate the report for August 2025" at bounding box center [476, 50] width 108 height 20
click at [495, 63] on div "August 2025 Performance Report Today Please generate the report for August 2025…" at bounding box center [371, 161] width 328 height 323
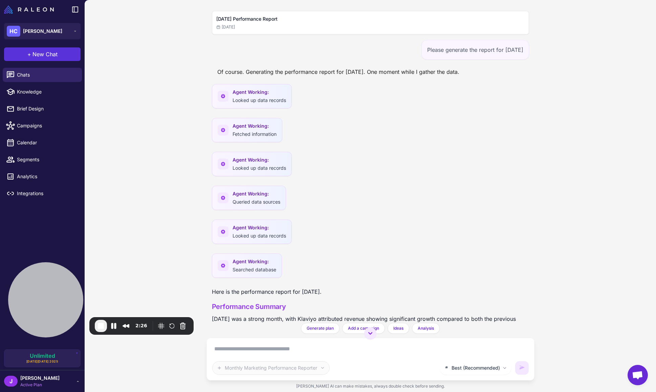
click at [48, 54] on span "New Chat" at bounding box center [45, 54] width 25 height 8
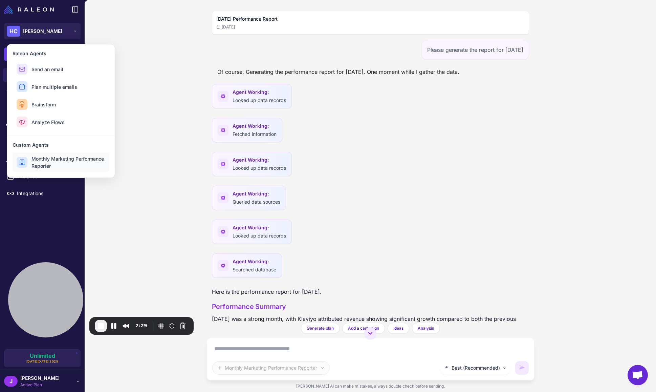
click at [67, 162] on span "Monthly Marketing Performance Reporter" at bounding box center [69, 162] width 74 height 14
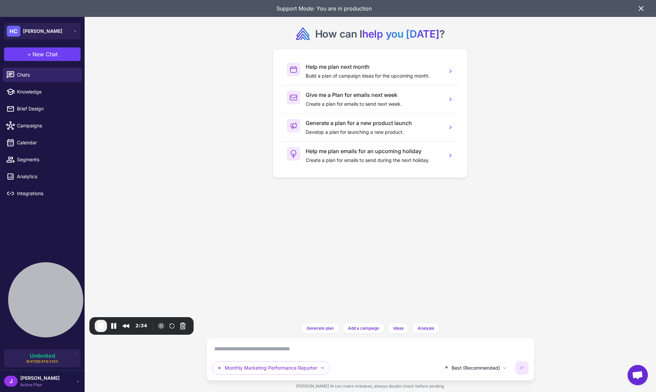
click at [245, 351] on textarea at bounding box center [370, 348] width 317 height 11
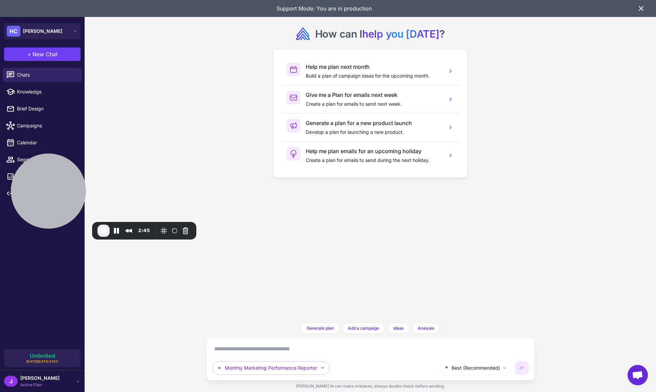
drag, startPoint x: 66, startPoint y: 298, endPoint x: 90, endPoint y: 209, distance: 92.9
click at [68, 195] on div at bounding box center [48, 190] width 75 height 75
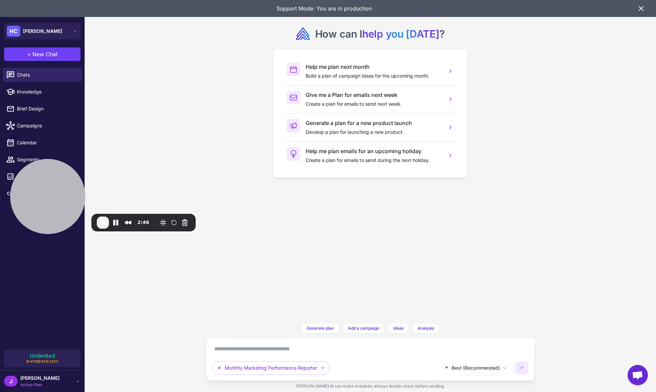
click at [76, 382] on icon at bounding box center [77, 380] width 5 height 5
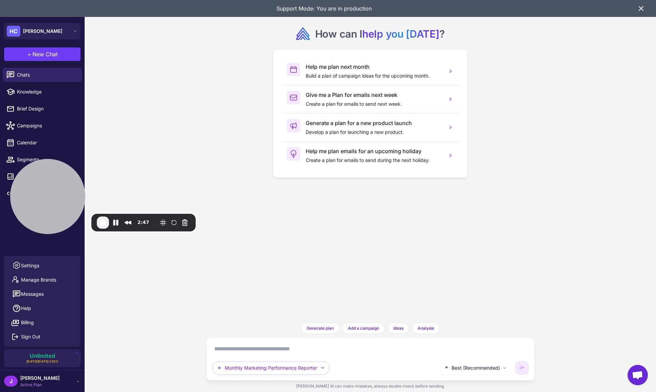
click at [172, 310] on div "How can I help you today ? Help me plan next month Build a plan of campaign ide…" at bounding box center [371, 196] width 572 height 392
click at [324, 368] on icon "button" at bounding box center [322, 367] width 5 height 5
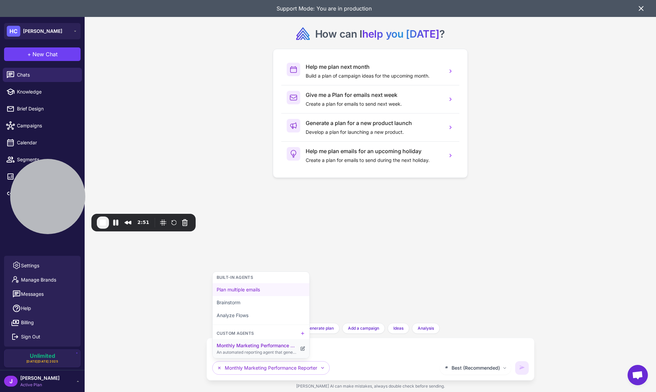
click at [304, 349] on icon at bounding box center [303, 349] width 4 height 4
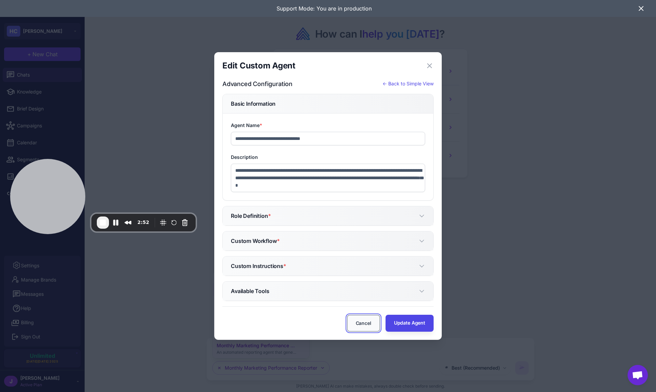
click at [357, 327] on button "Cancel" at bounding box center [363, 323] width 33 height 17
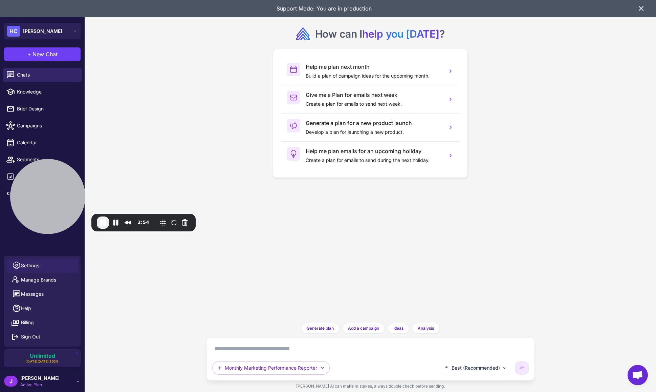
click at [28, 265] on span "Settings" at bounding box center [30, 265] width 18 height 7
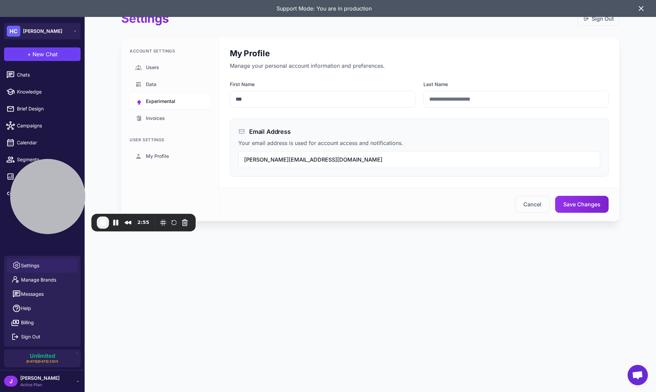
click at [167, 100] on span "Experimental" at bounding box center [160, 101] width 29 height 7
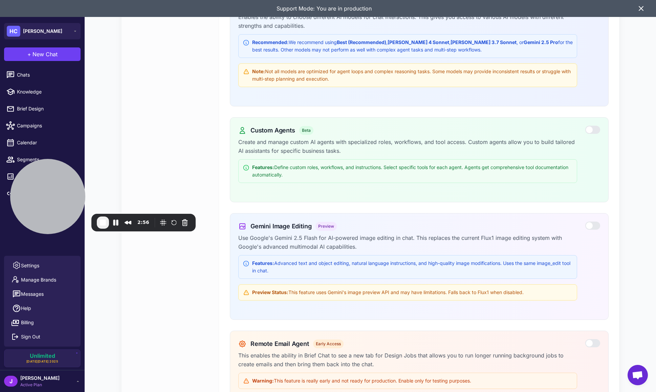
scroll to position [178, 0]
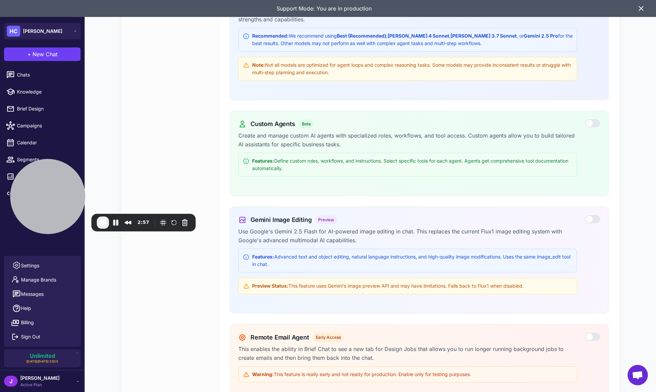
click at [366, 171] on div "Features: Define custom roles, workflows, and instructions. Select specific too…" at bounding box center [412, 164] width 321 height 15
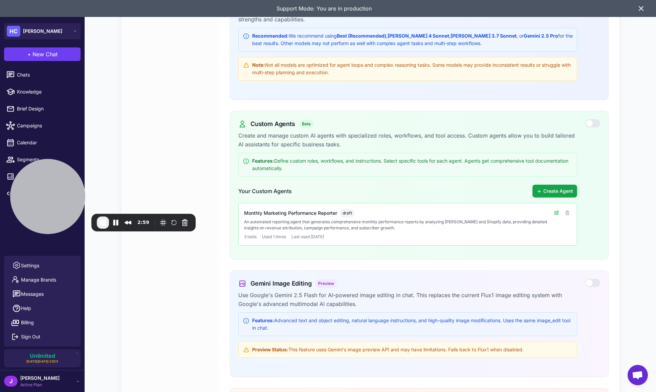
click at [558, 212] on icon at bounding box center [557, 213] width 4 height 4
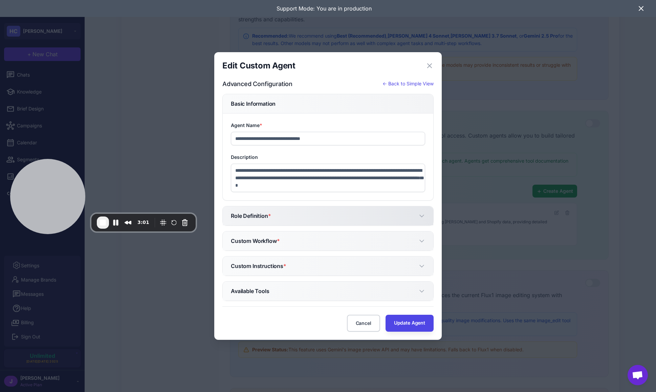
click at [413, 215] on button "Role Definition *" at bounding box center [328, 215] width 211 height 19
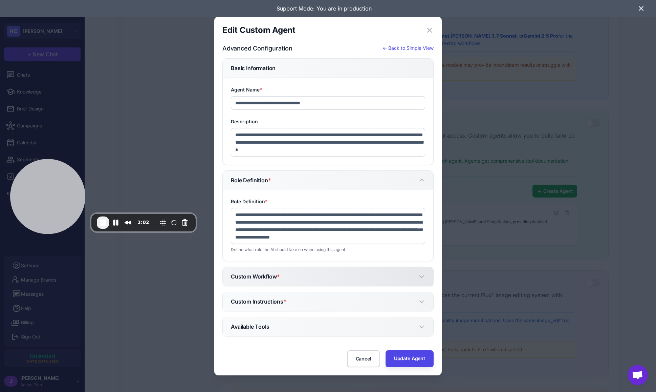
click at [288, 275] on button "Custom Workflow *" at bounding box center [328, 276] width 211 height 19
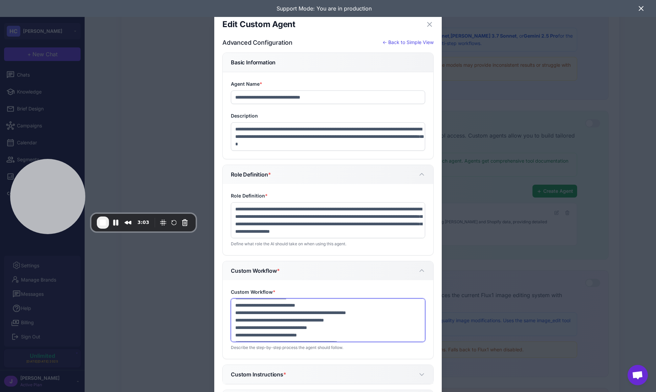
scroll to position [119, 0]
drag, startPoint x: 285, startPoint y: 312, endPoint x: 280, endPoint y: 360, distance: 48.7
click at [280, 360] on form "**********" at bounding box center [328, 246] width 211 height 387
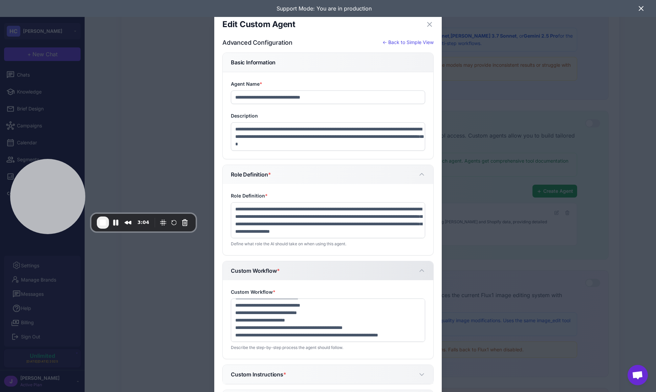
click at [426, 266] on button "Custom Workflow *" at bounding box center [328, 270] width 211 height 19
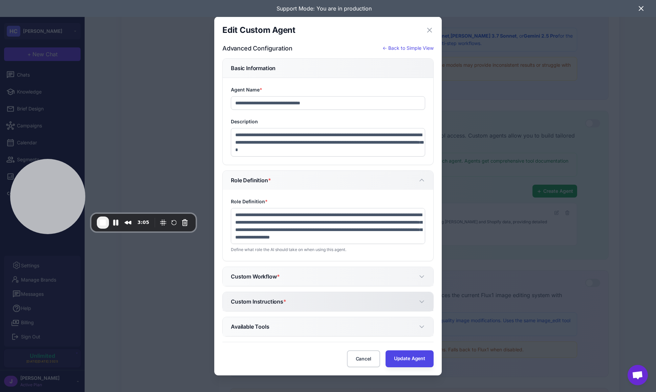
drag, startPoint x: 272, startPoint y: 302, endPoint x: 279, endPoint y: 303, distance: 7.5
click at [273, 302] on h5 "Custom Instructions *" at bounding box center [259, 301] width 56 height 8
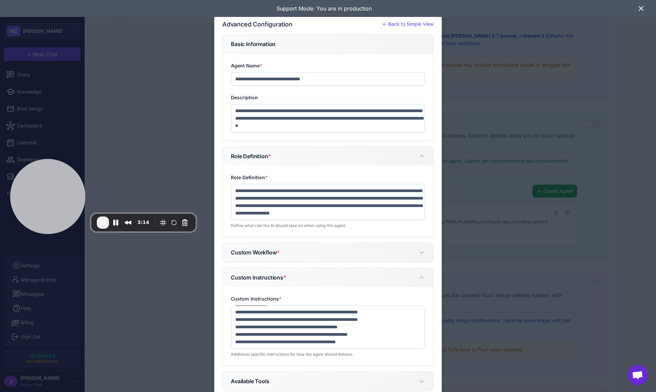
scroll to position [0, 0]
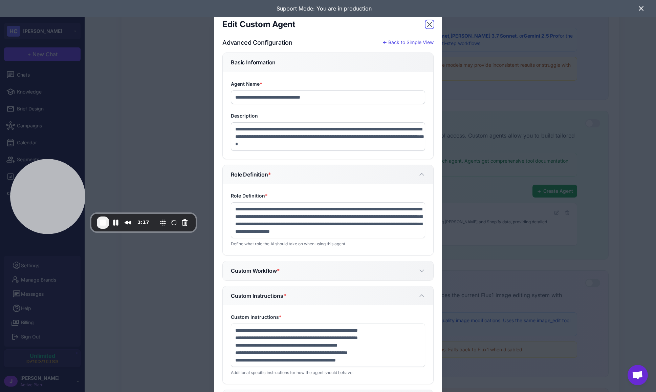
click at [429, 23] on icon "button" at bounding box center [430, 24] width 8 height 8
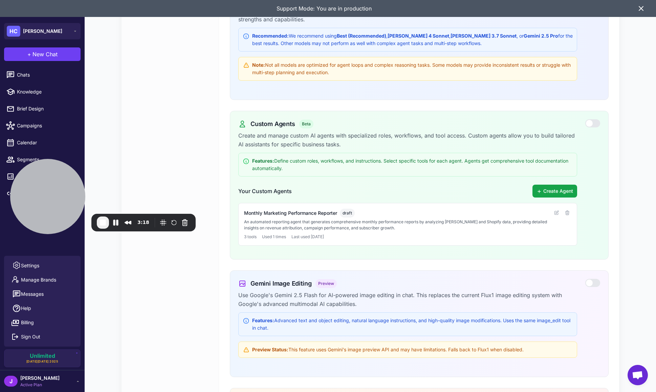
click at [643, 10] on icon at bounding box center [641, 8] width 4 height 4
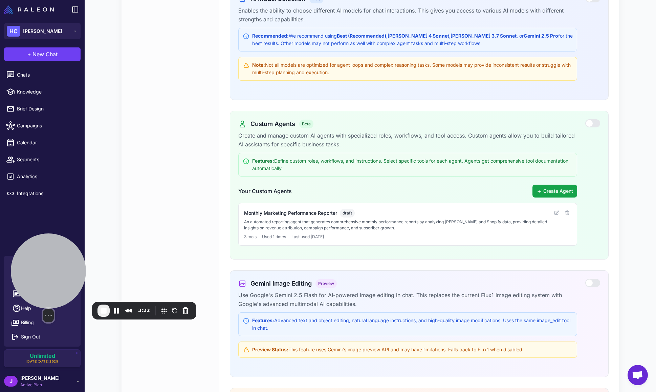
drag, startPoint x: 47, startPoint y: 210, endPoint x: 47, endPoint y: 298, distance: 88.1
click at [47, 298] on div at bounding box center [48, 270] width 75 height 75
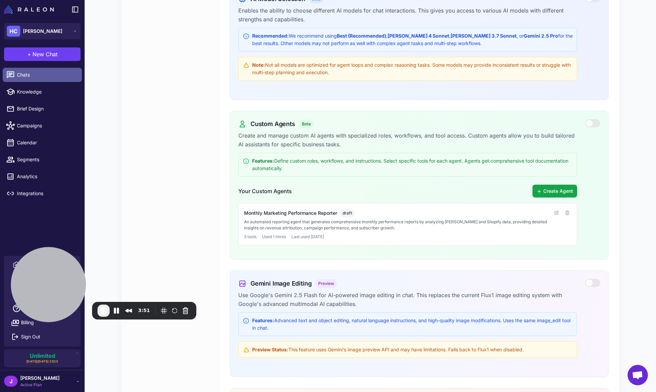
click at [34, 73] on span "Chats" at bounding box center [47, 74] width 60 height 7
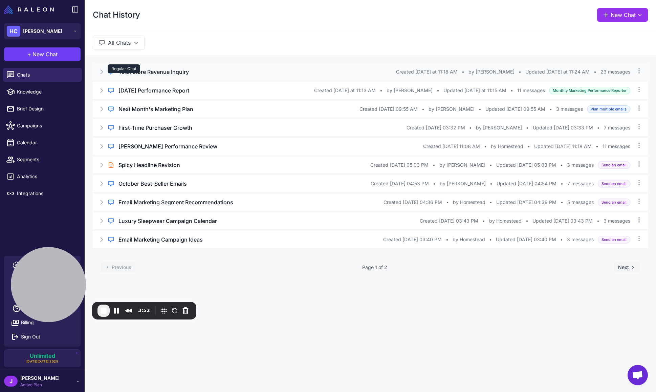
click at [122, 71] on div "Regular Chat" at bounding box center [124, 68] width 33 height 9
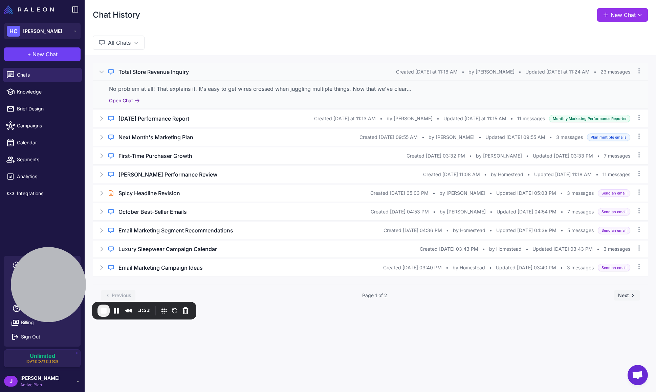
click at [118, 100] on button "Open Chat" at bounding box center [124, 100] width 31 height 7
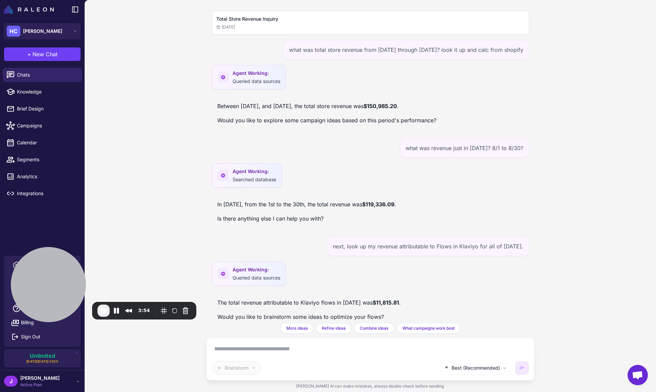
scroll to position [350, 0]
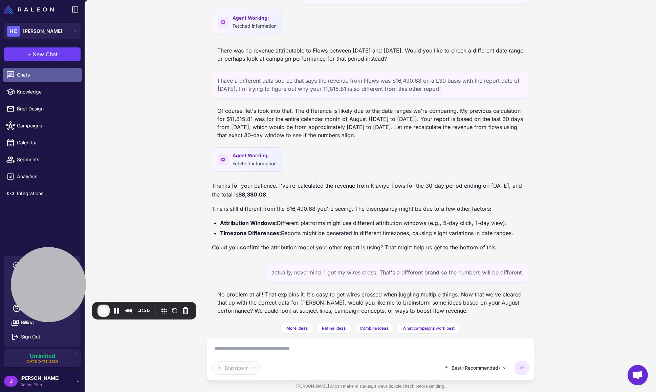
click at [35, 77] on span "Chats" at bounding box center [47, 74] width 60 height 7
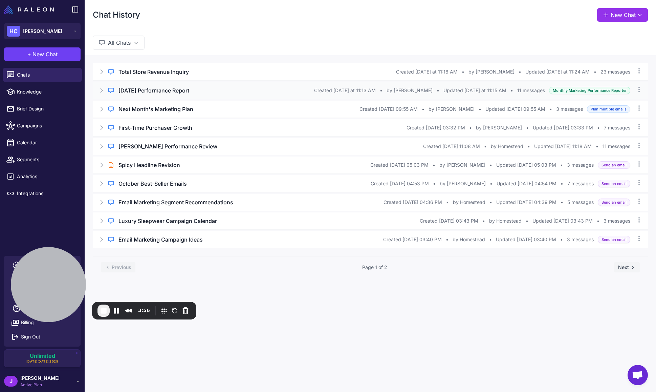
click at [163, 91] on h3 "August 2025 Performance Report" at bounding box center [154, 90] width 71 height 8
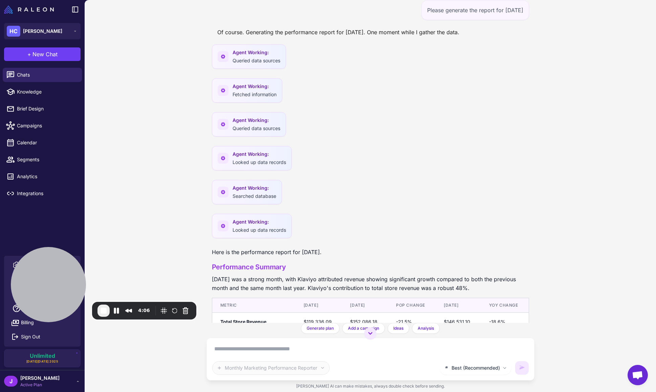
scroll to position [38, 0]
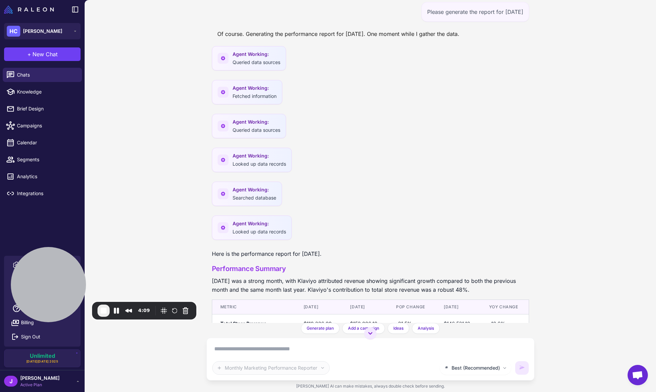
click at [101, 312] on span "End Recording" at bounding box center [104, 311] width 8 height 8
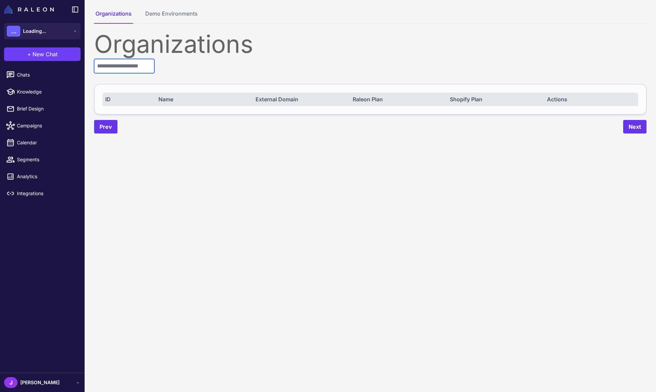
click at [114, 66] on input "text" at bounding box center [124, 66] width 60 height 14
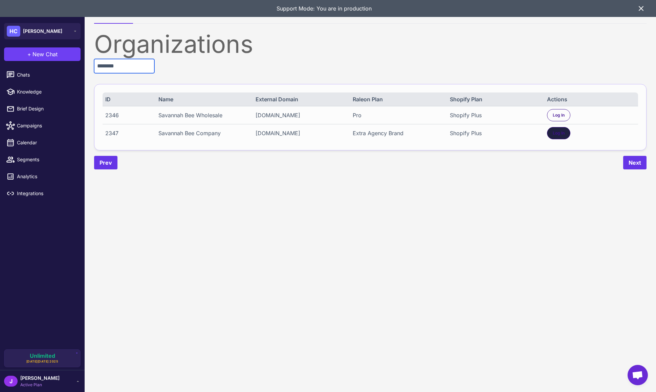
type input "********"
click at [559, 129] on div "Log In" at bounding box center [558, 133] width 23 height 12
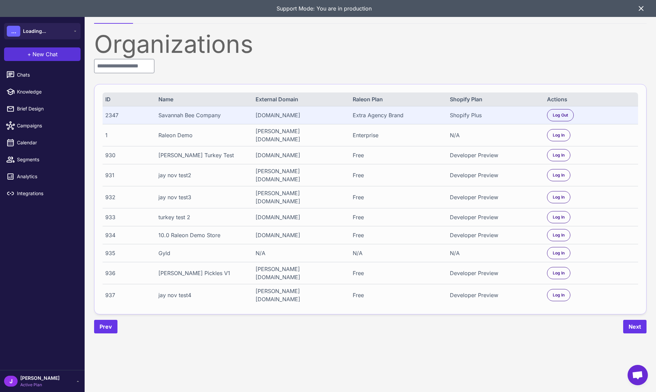
click at [50, 58] on button "+ New Chat" at bounding box center [42, 54] width 77 height 14
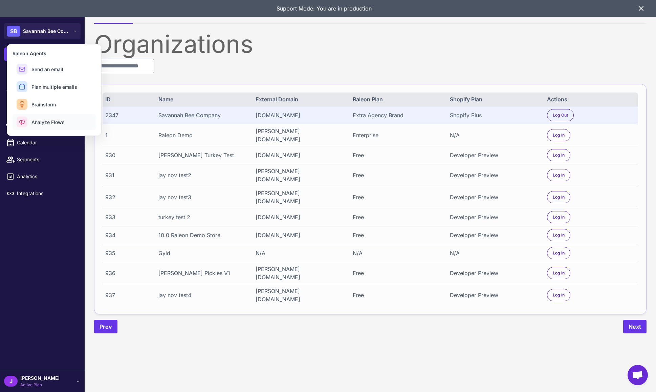
click at [43, 125] on span "Analyze Flows" at bounding box center [48, 122] width 33 height 7
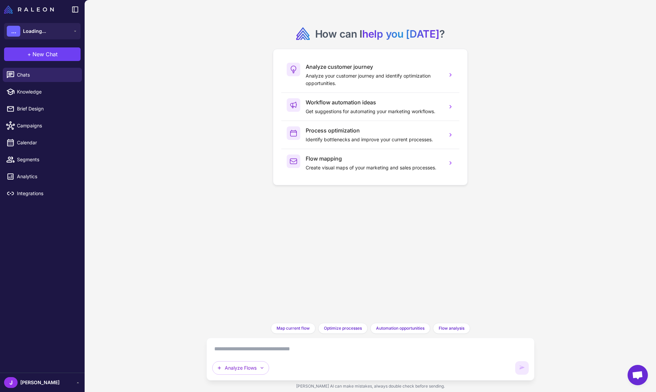
click at [236, 348] on textarea at bounding box center [370, 348] width 317 height 11
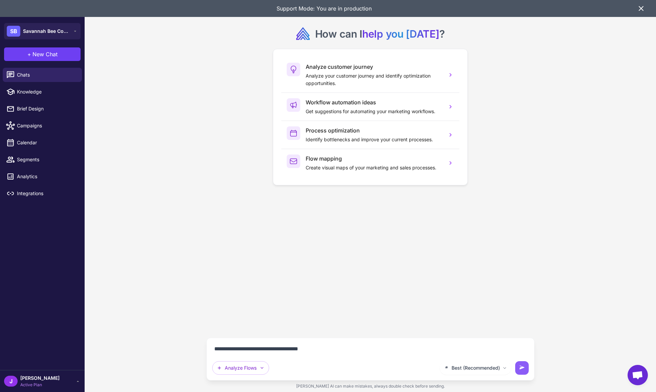
type textarea "**********"
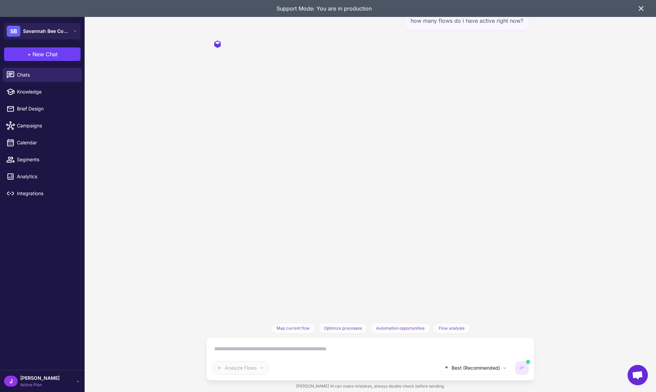
click at [643, 8] on icon at bounding box center [641, 8] width 8 height 8
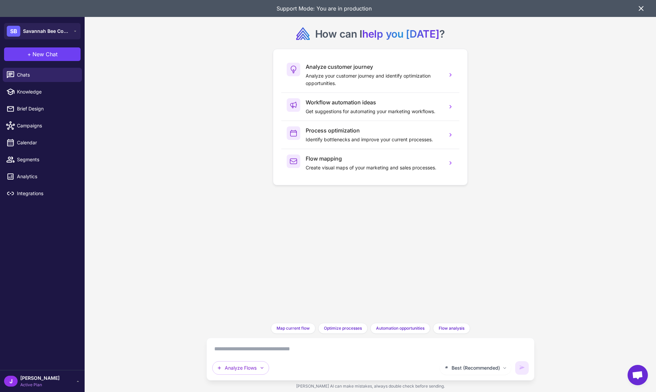
click at [337, 214] on div "How can I help you [DATE] ? Analyze customer journey Analyze your customer jour…" at bounding box center [370, 161] width 317 height 312
click at [640, 11] on icon at bounding box center [641, 8] width 8 height 8
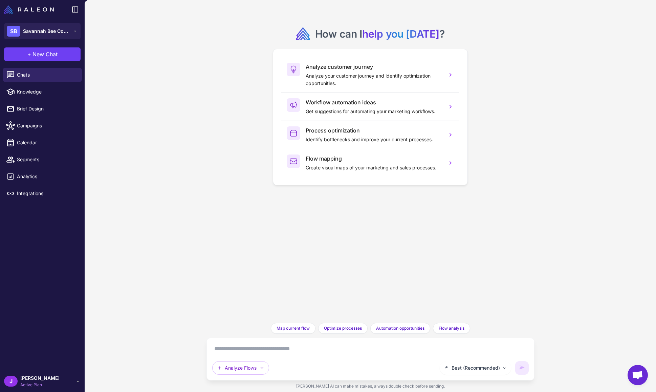
click at [246, 350] on textarea at bounding box center [370, 348] width 317 height 11
type textarea "**********"
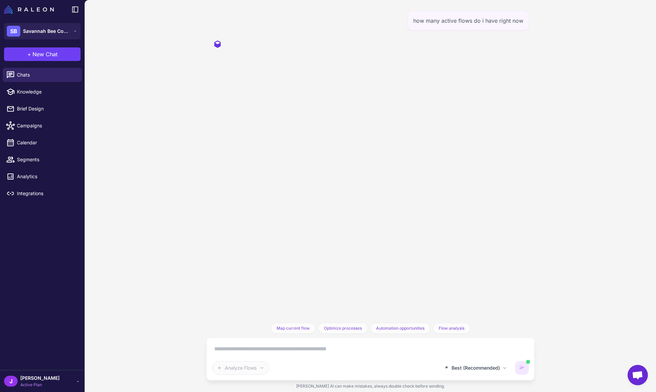
click at [474, 101] on div "how many active flows do i have right now" at bounding box center [371, 161] width 328 height 323
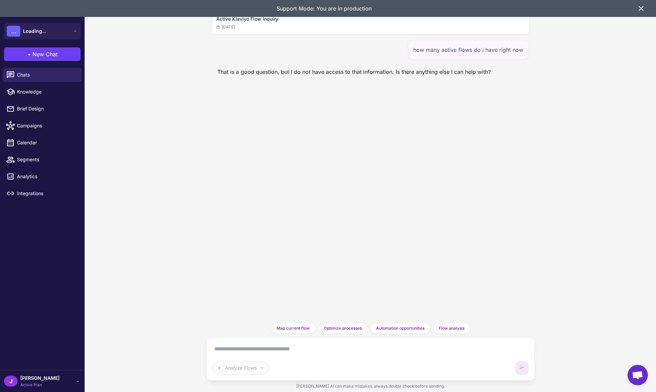
click at [444, 164] on div "Active Klaviyo Flow Inquiry Today how many active flows do i have right now Tha…" at bounding box center [371, 161] width 328 height 323
drag, startPoint x: 312, startPoint y: 68, endPoint x: 341, endPoint y: 67, distance: 28.8
click at [312, 68] on div "That is a good question, but I do not have access to that information. Is there…" at bounding box center [354, 72] width 285 height 14
click at [644, 6] on icon at bounding box center [641, 8] width 8 height 8
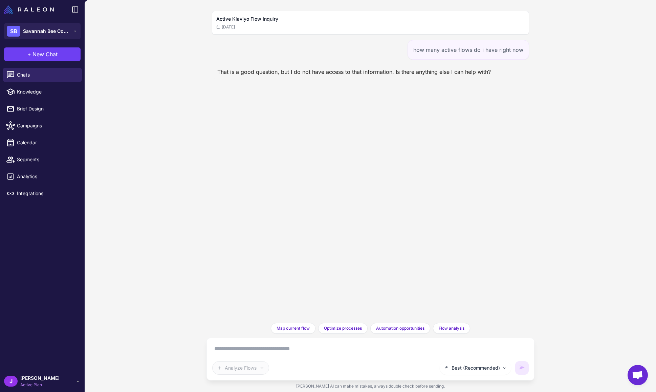
click at [248, 18] on h2 "Active Klaviyo Flow Inquiry" at bounding box center [370, 18] width 309 height 7
click at [232, 348] on textarea at bounding box center [370, 348] width 317 height 11
type textarea "**********"
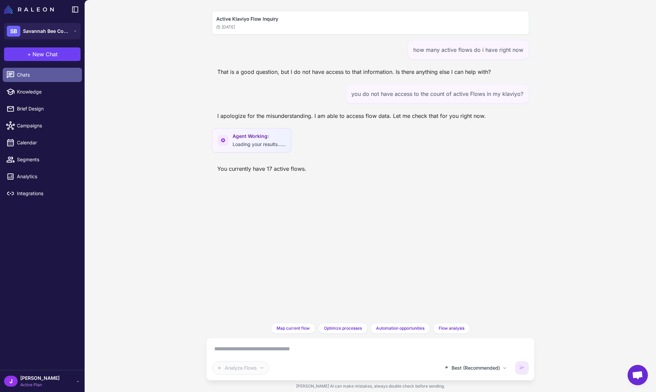
click at [37, 76] on span "Chats" at bounding box center [47, 74] width 60 height 7
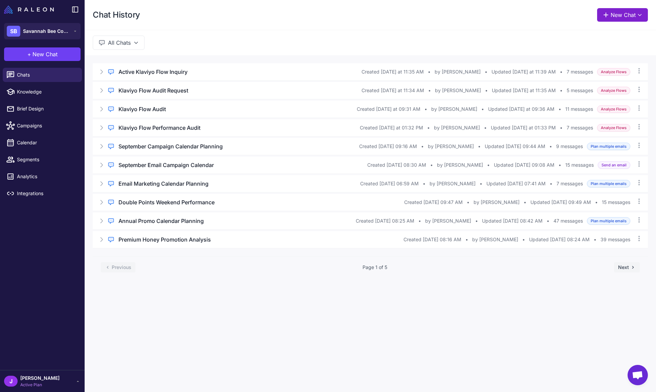
click at [627, 13] on button "New Chat" at bounding box center [622, 15] width 51 height 14
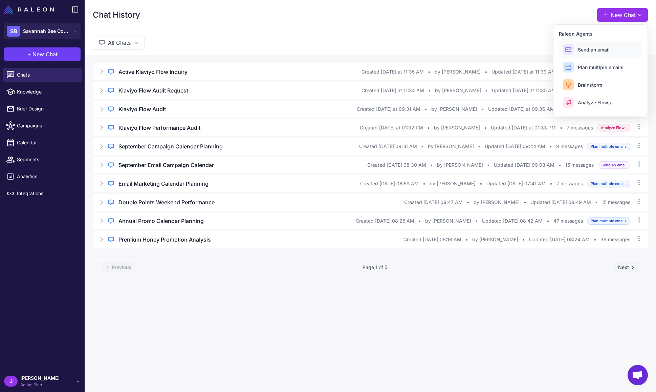
click at [595, 50] on span "Send an email" at bounding box center [594, 49] width 32 height 7
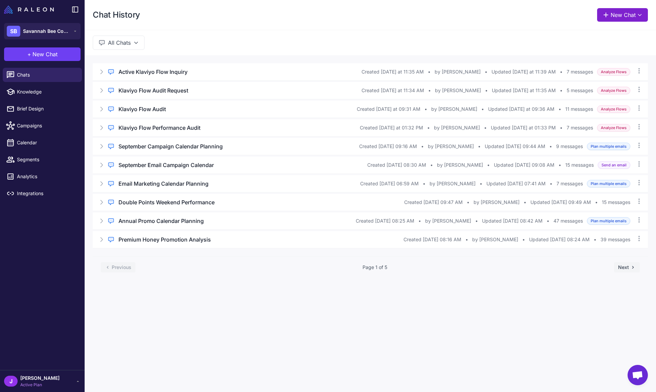
click at [628, 15] on button "New Chat" at bounding box center [622, 15] width 51 height 14
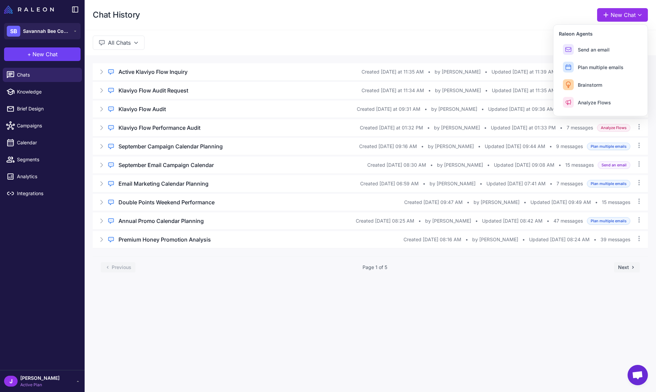
click at [488, 9] on div "Chat History New Chat Raleon Agents Send an email Plan multiple emails Brainsto…" at bounding box center [371, 15] width 572 height 30
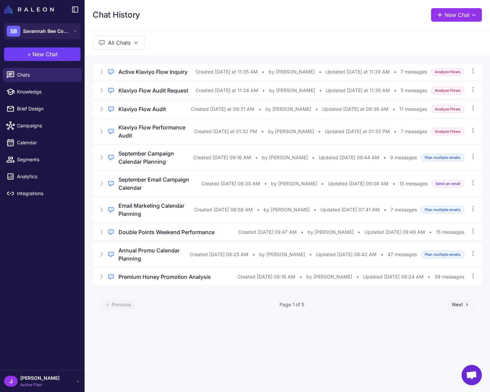
click at [389, 42] on div "All Chats" at bounding box center [288, 42] width 406 height 25
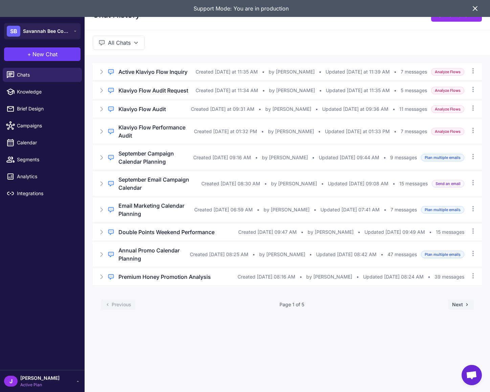
click at [474, 9] on icon at bounding box center [475, 8] width 8 height 8
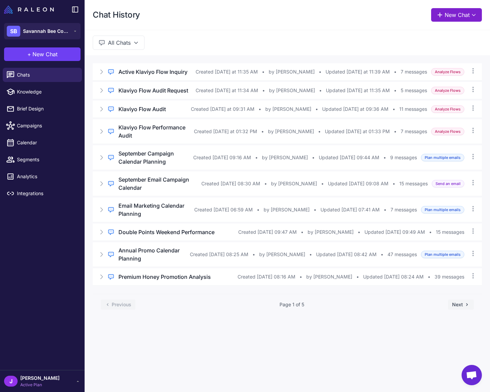
click at [453, 15] on button "New Chat" at bounding box center [457, 15] width 51 height 14
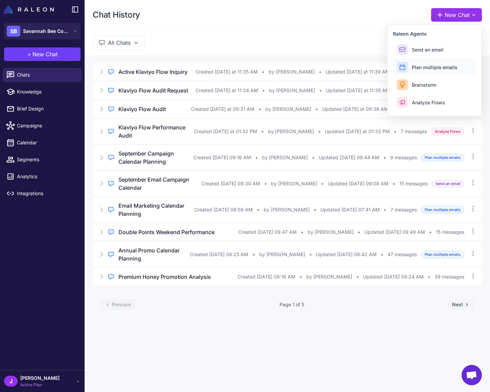
click at [417, 64] on span "Plan multiple emails" at bounding box center [435, 67] width 46 height 7
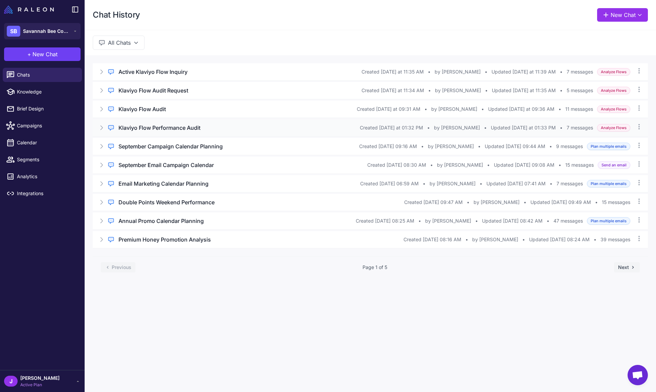
click at [170, 126] on h3 "Klaviyo Flow Performance Audit" at bounding box center [160, 128] width 82 height 8
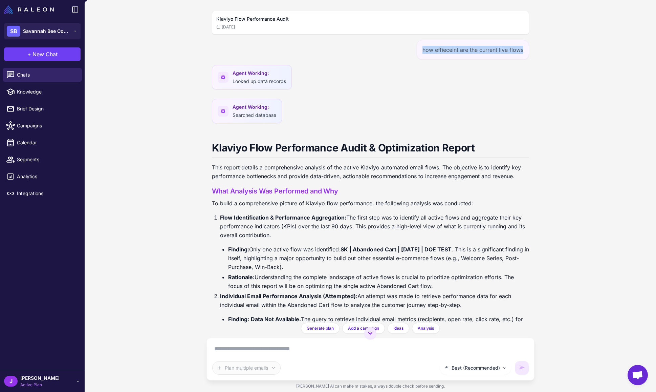
drag, startPoint x: 422, startPoint y: 51, endPoint x: 524, endPoint y: 51, distance: 102.0
click at [490, 51] on div "how effieceint are the current live flows" at bounding box center [473, 50] width 112 height 20
copy div "how effieceint are the current live flows"
click at [48, 56] on span "New Chat" at bounding box center [45, 54] width 25 height 8
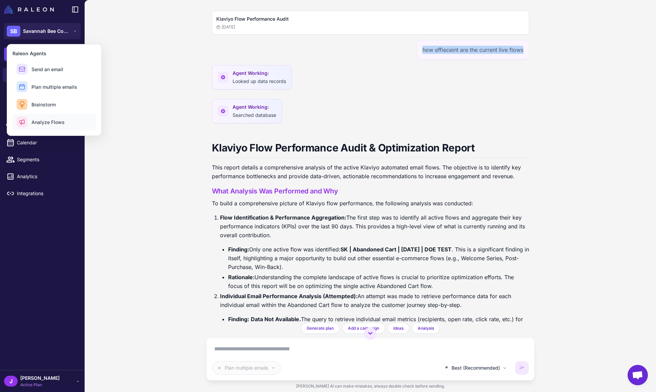
click at [49, 121] on span "Analyze Flows" at bounding box center [48, 122] width 33 height 7
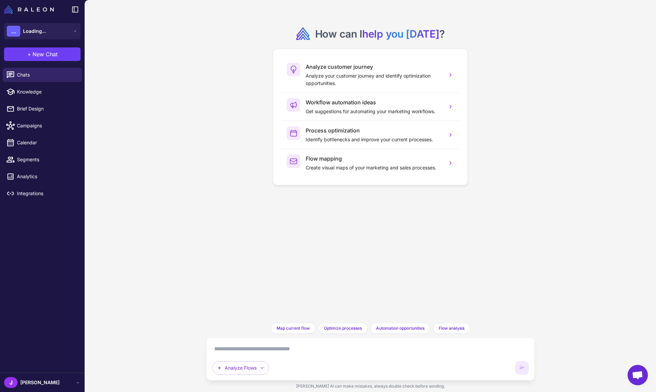
click at [227, 351] on textarea at bounding box center [370, 348] width 317 height 11
paste textarea "**********"
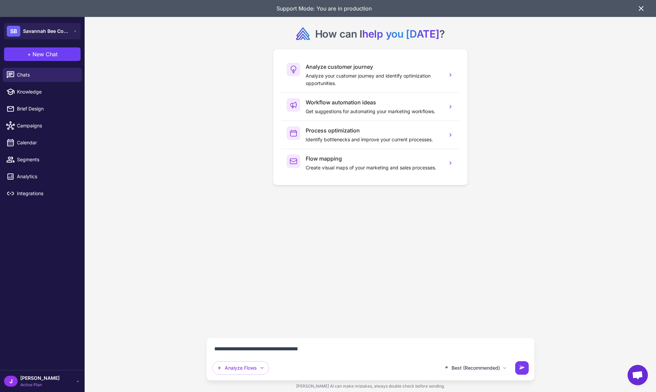
type textarea "**********"
click at [528, 365] on button at bounding box center [523, 368] width 14 height 14
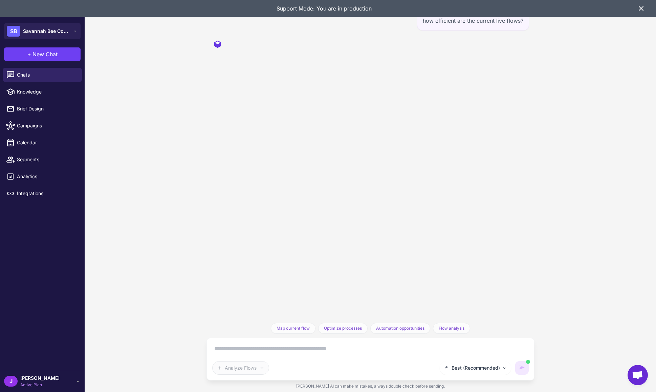
click at [643, 11] on icon at bounding box center [641, 8] width 4 height 4
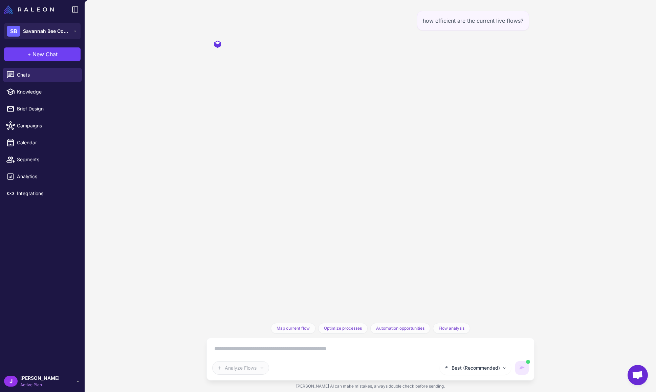
click at [117, 163] on div "how efficient are the current live flows? Map current flow Analyze and map your…" at bounding box center [371, 196] width 572 height 392
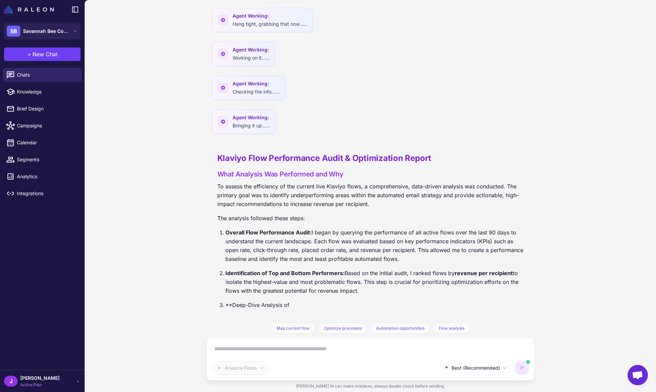
scroll to position [80, 0]
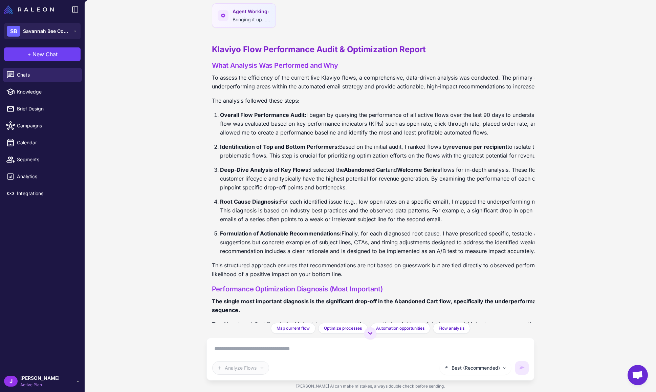
scroll to position [167, 0]
click at [371, 166] on p "Deep-Dive Analysis of Key Flows: I selected the Abandoned Cart and Welcome Seri…" at bounding box center [423, 179] width 406 height 26
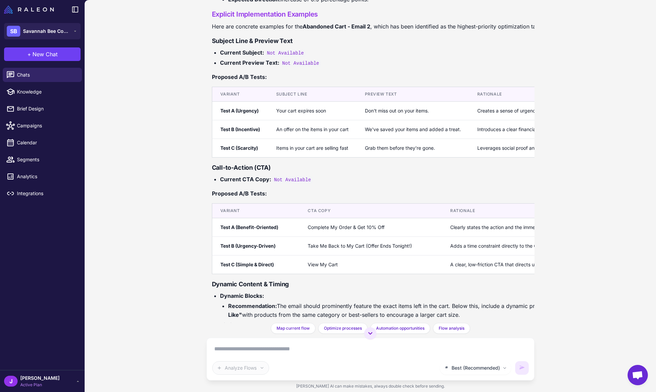
scroll to position [1360, 0]
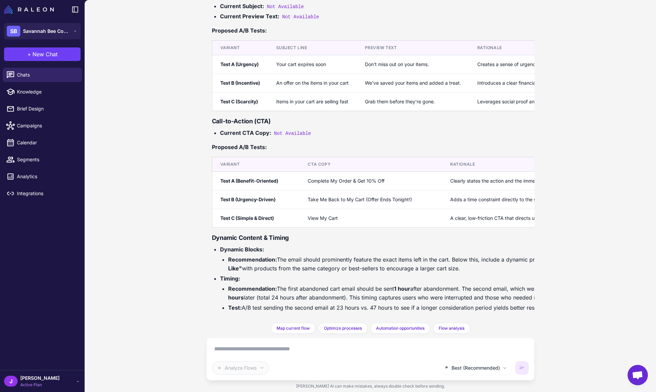
click at [237, 351] on textarea at bounding box center [370, 348] width 317 height 11
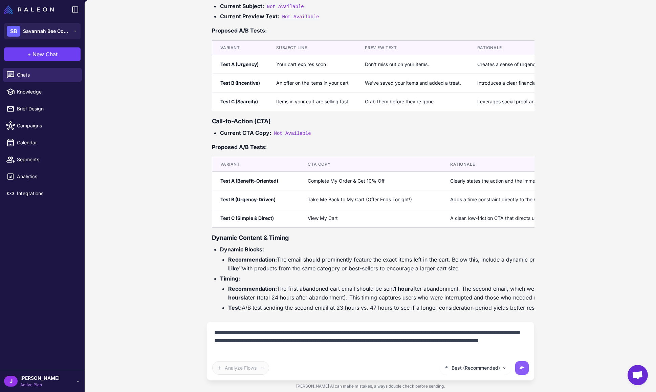
type textarea "**********"
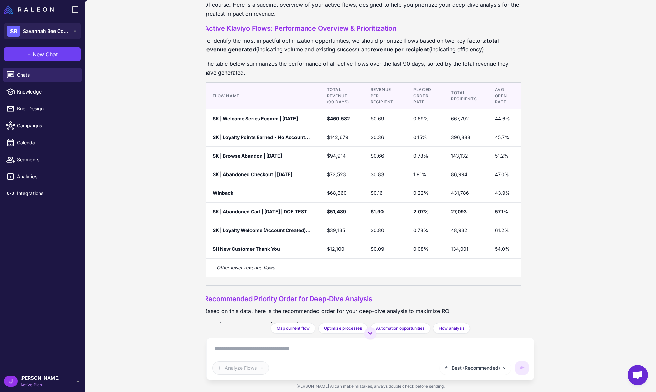
scroll to position [1757, 6]
click at [375, 333] on button at bounding box center [370, 333] width 12 height 12
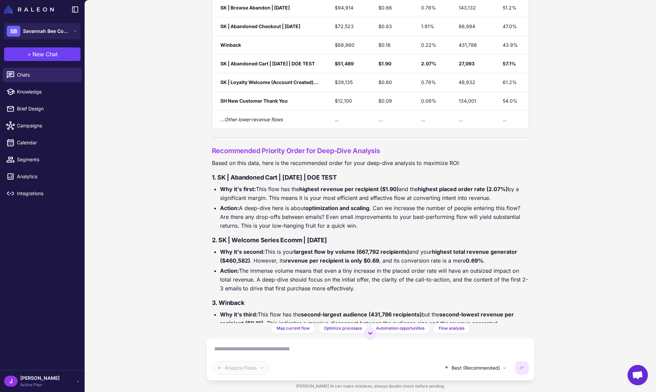
scroll to position [1972, 0]
